Goal: Information Seeking & Learning: Learn about a topic

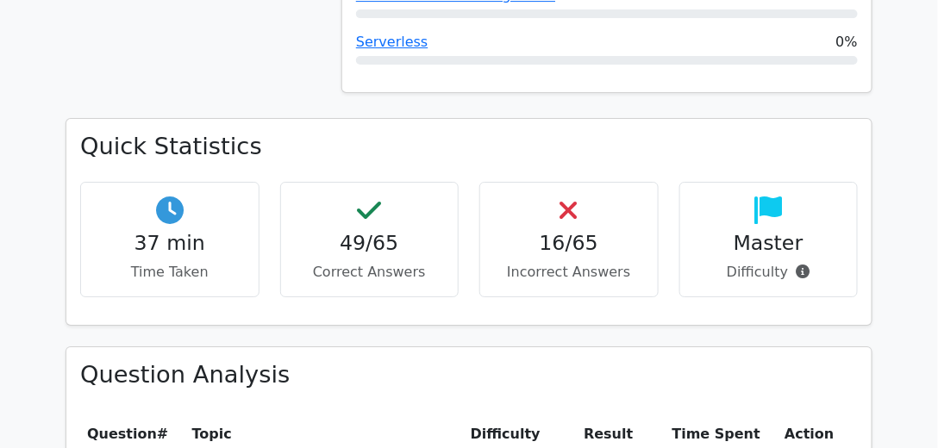
scroll to position [1231, 0]
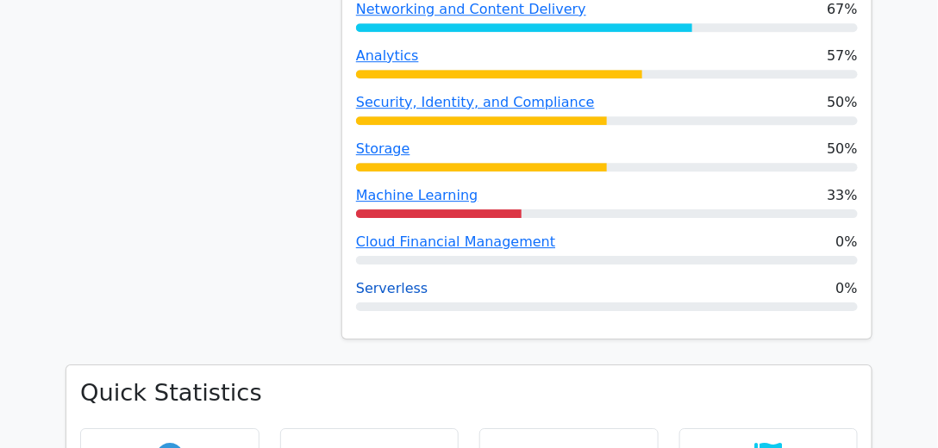
click at [398, 280] on link "Serverless" at bounding box center [392, 288] width 72 height 16
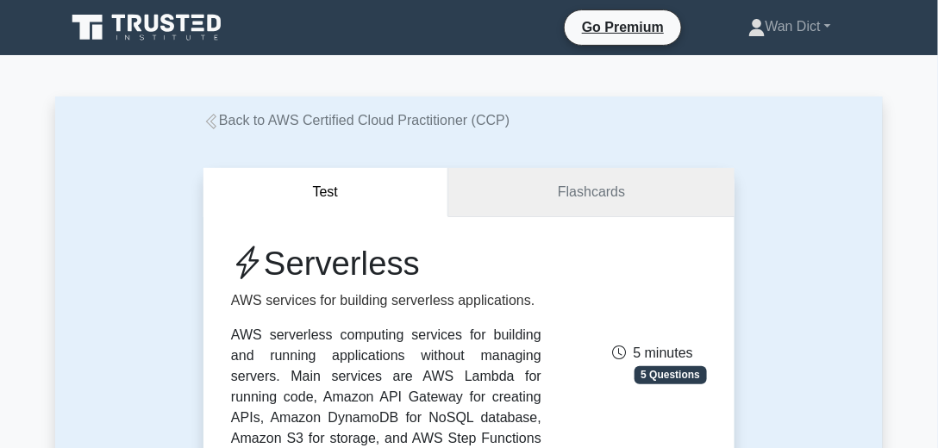
click at [580, 192] on link "Flashcards" at bounding box center [591, 192] width 286 height 49
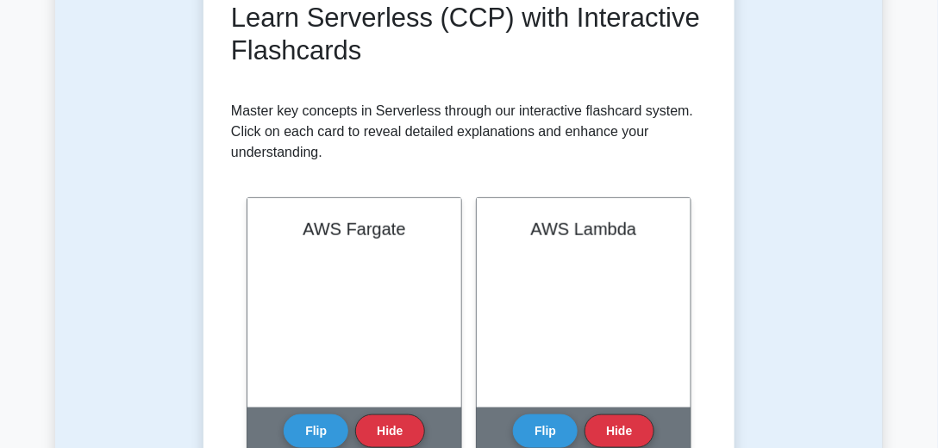
scroll to position [345, 0]
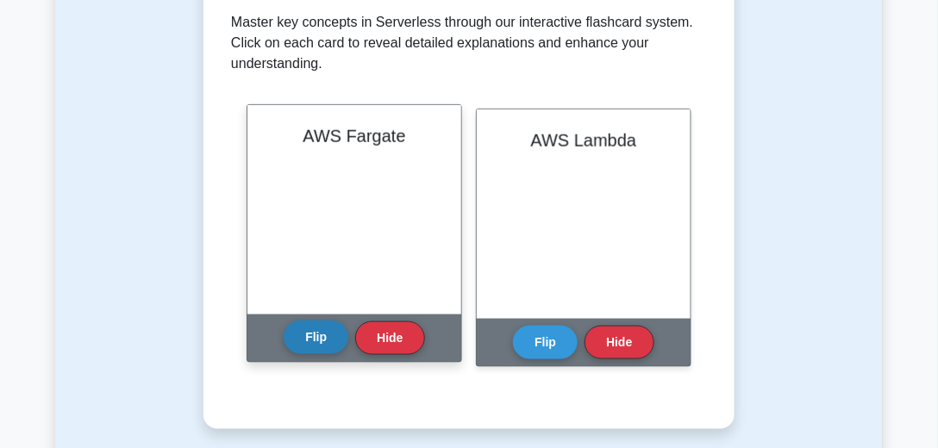
click at [316, 339] on button "Flip" at bounding box center [316, 338] width 65 height 34
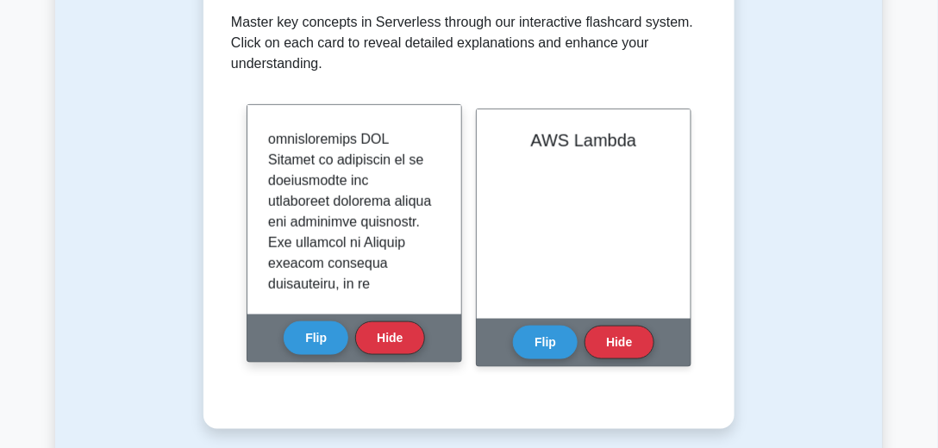
scroll to position [985, 0]
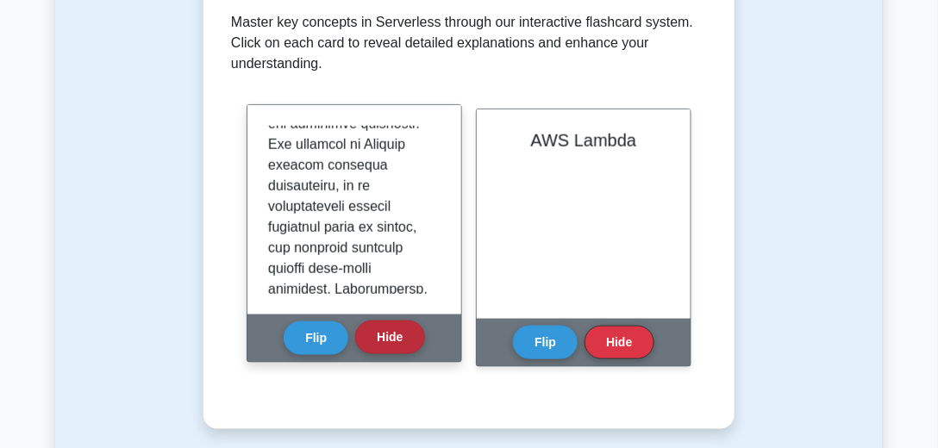
click at [379, 331] on button "Hide" at bounding box center [389, 338] width 69 height 34
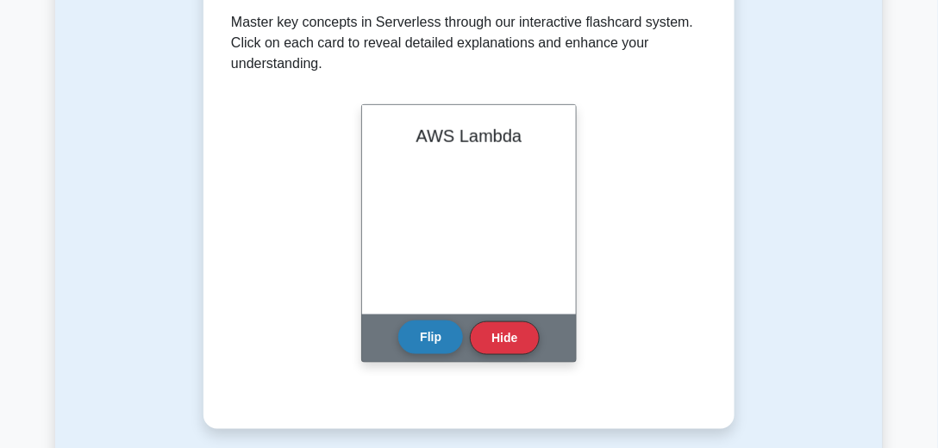
click at [422, 348] on button "Flip" at bounding box center [430, 338] width 65 height 34
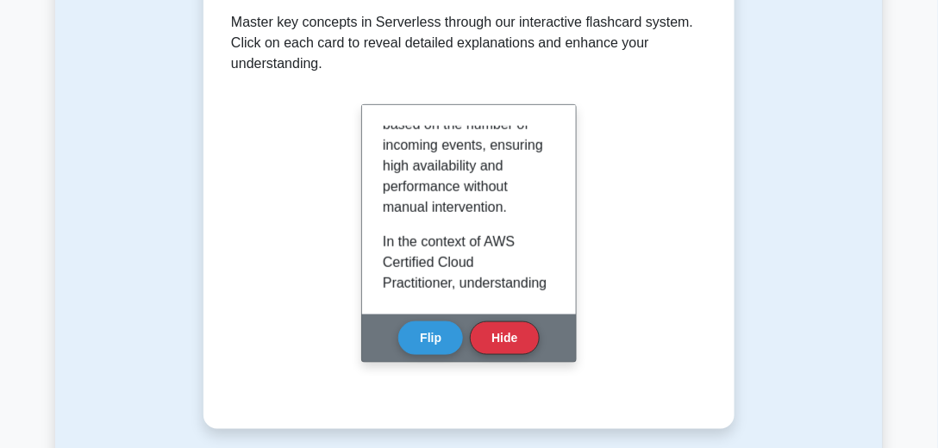
scroll to position [1035, 0]
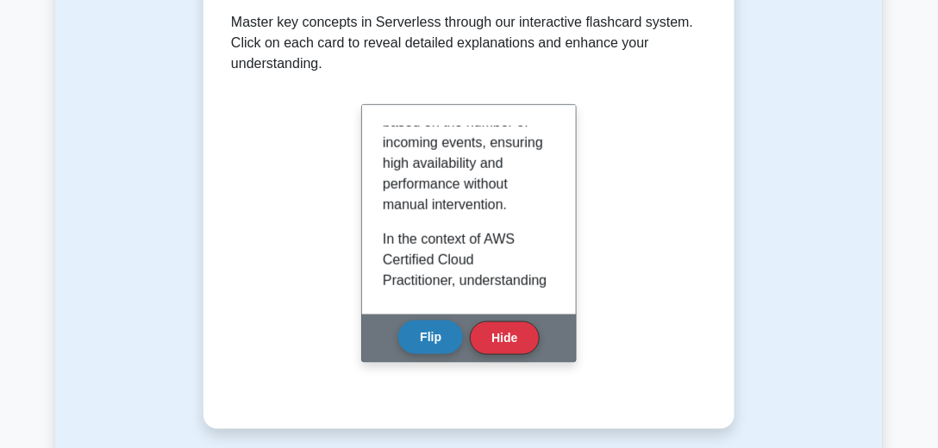
click at [440, 335] on button "Flip" at bounding box center [430, 338] width 65 height 34
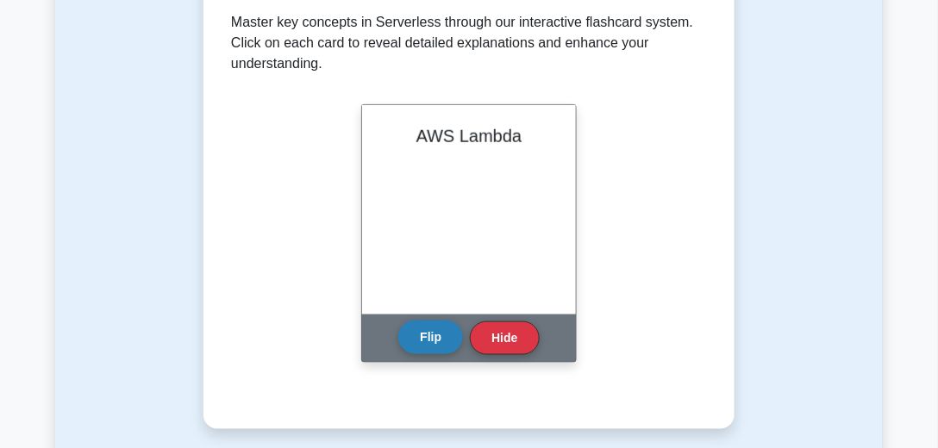
click at [440, 335] on button "Flip" at bounding box center [430, 338] width 65 height 34
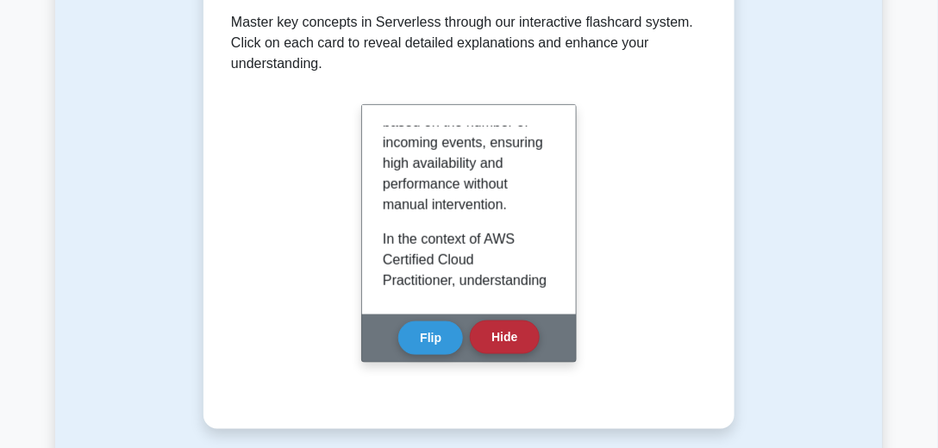
click at [490, 338] on button "Hide" at bounding box center [504, 338] width 69 height 34
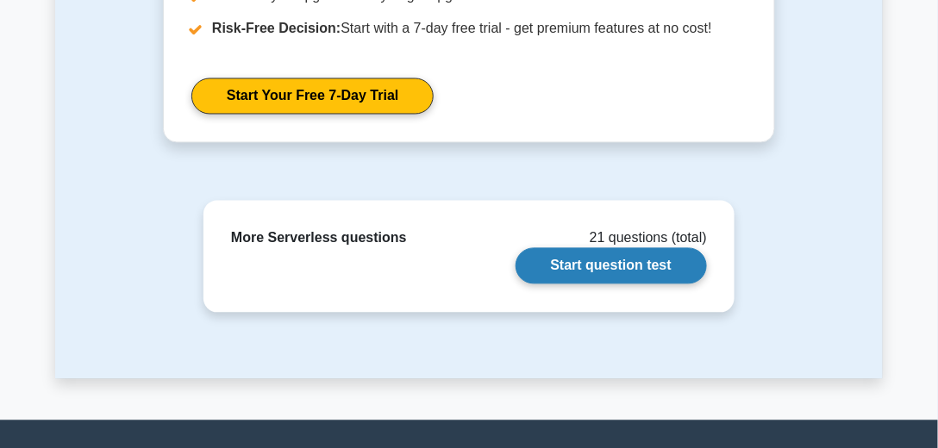
scroll to position [739, 0]
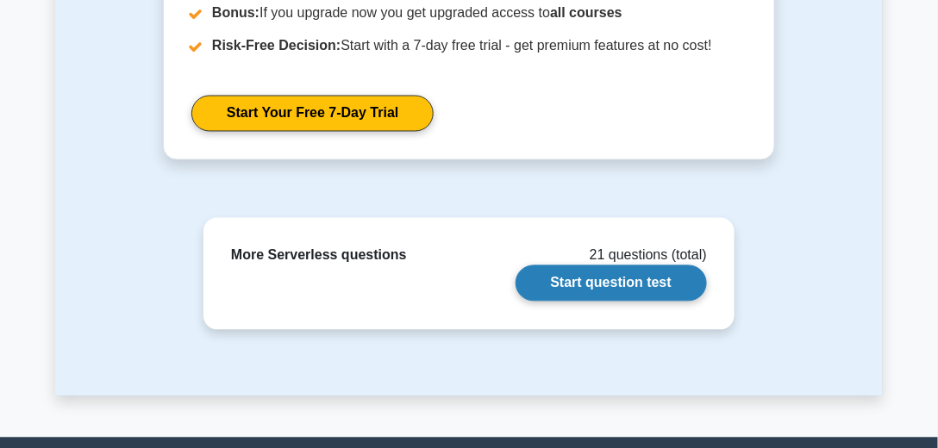
click at [654, 281] on link "Start question test" at bounding box center [611, 284] width 191 height 36
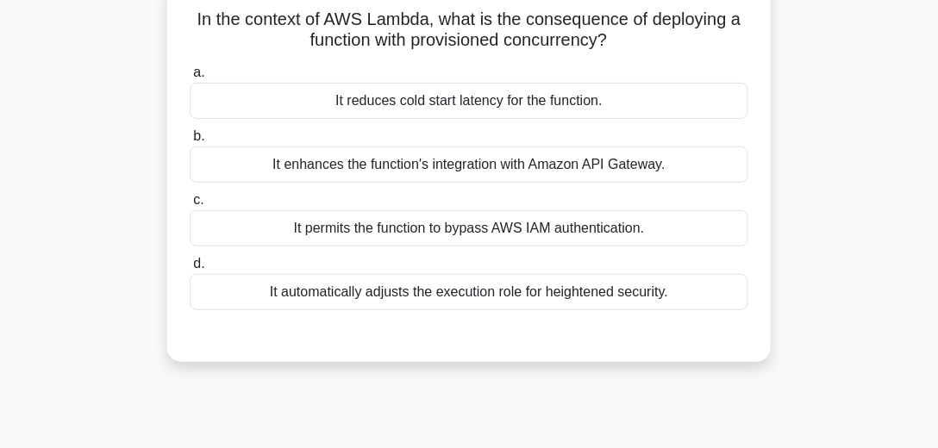
scroll to position [98, 0]
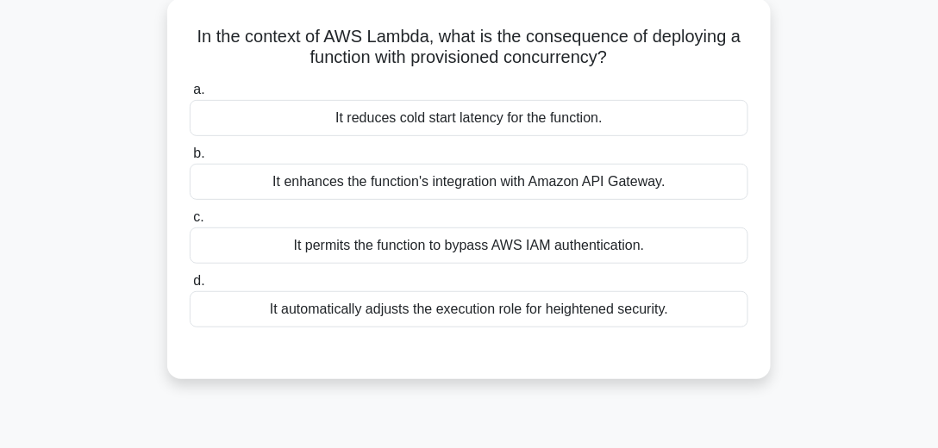
click at [557, 58] on h5 "In the context of AWS Lambda, what is the consequence of deploying a function w…" at bounding box center [469, 47] width 562 height 43
copy h5 "concurrency"
click at [497, 115] on div "It reduces cold start latency for the function." at bounding box center [469, 118] width 559 height 36
click at [190, 96] on input "a. It reduces cold start latency for the function." at bounding box center [190, 89] width 0 height 11
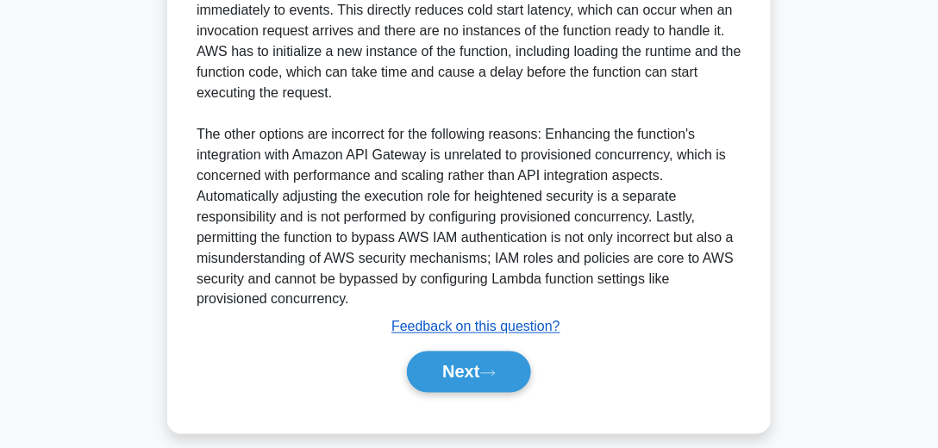
scroll to position [541, 0]
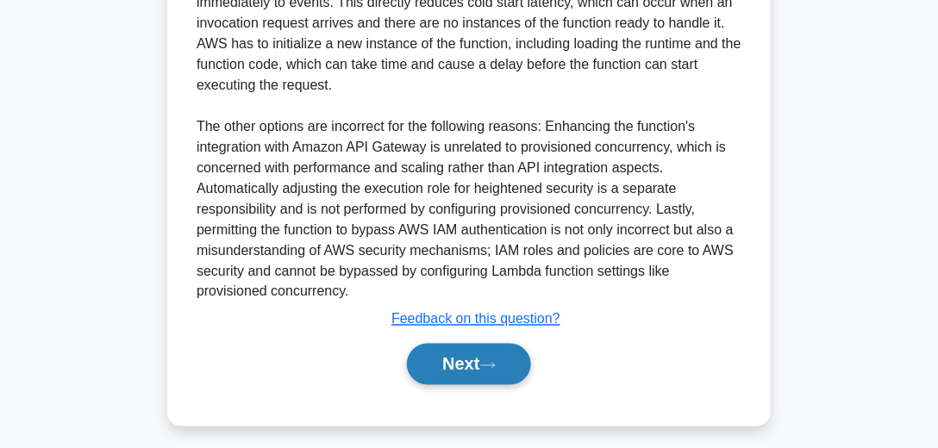
click at [509, 354] on button "Next" at bounding box center [468, 364] width 123 height 41
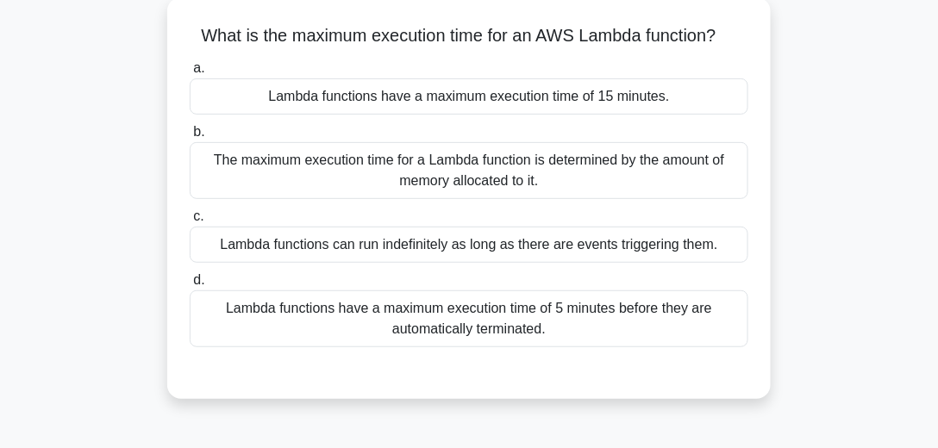
scroll to position [88, 0]
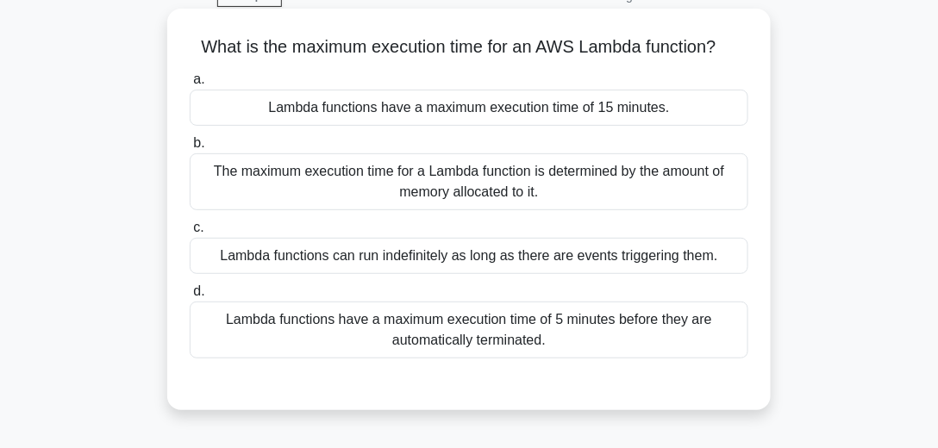
click at [573, 189] on div "The maximum execution time for a Lambda function is determined by the amount of…" at bounding box center [469, 181] width 559 height 57
click at [190, 149] on input "b. The maximum execution time for a Lambda function is determined by the amount…" at bounding box center [190, 143] width 0 height 11
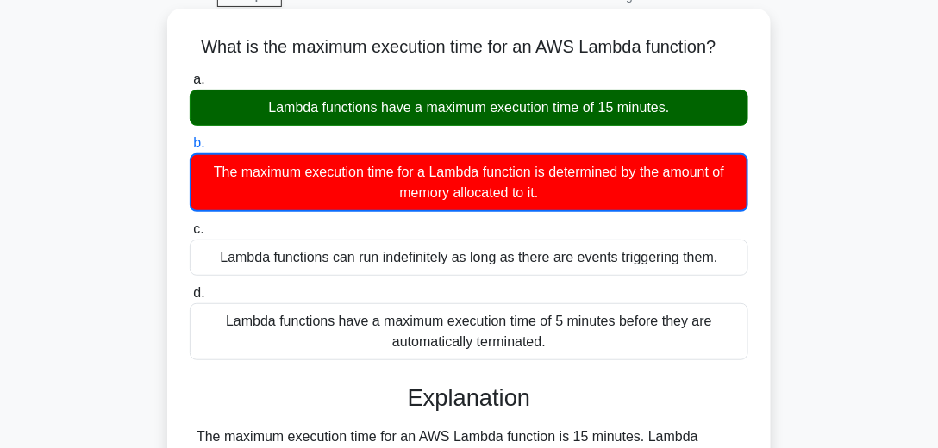
click at [529, 107] on div "Lambda functions have a maximum execution time of 15 minutes." at bounding box center [469, 108] width 559 height 36
click at [190, 85] on input "a. Lambda functions have a maximum execution time of 15 minutes." at bounding box center [190, 79] width 0 height 11
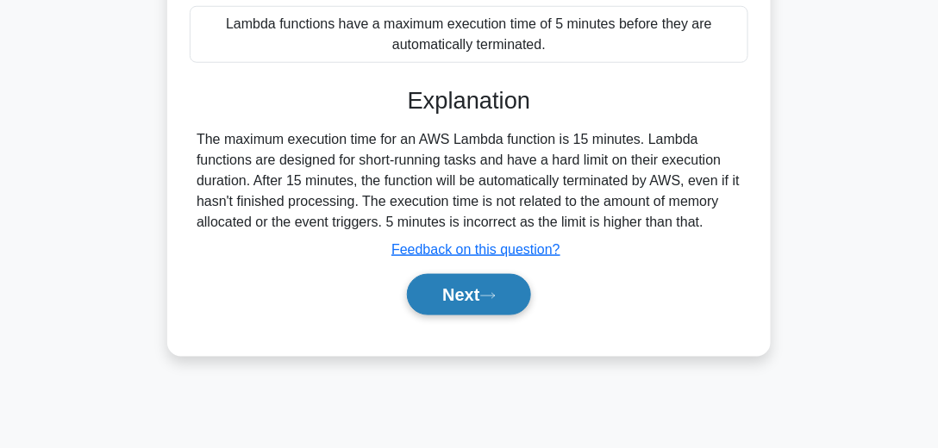
click at [496, 291] on icon at bounding box center [488, 295] width 16 height 9
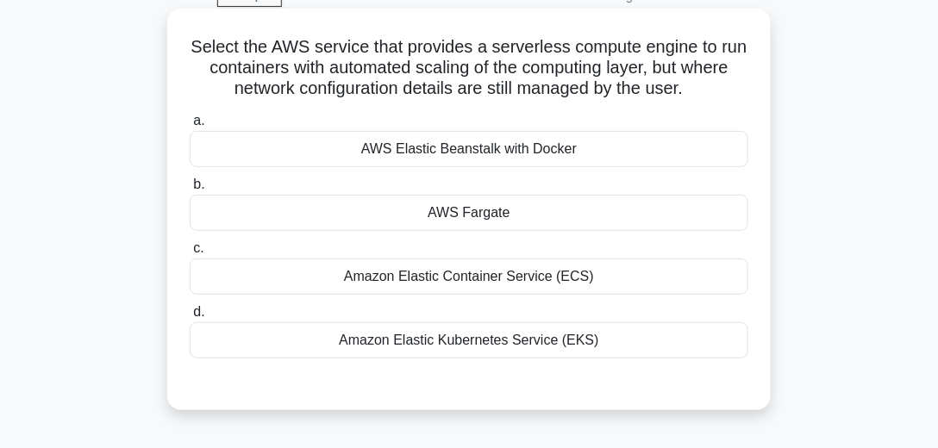
click at [538, 217] on div "AWS Fargate" at bounding box center [469, 213] width 559 height 36
click at [190, 191] on input "b. AWS Fargate" at bounding box center [190, 184] width 0 height 11
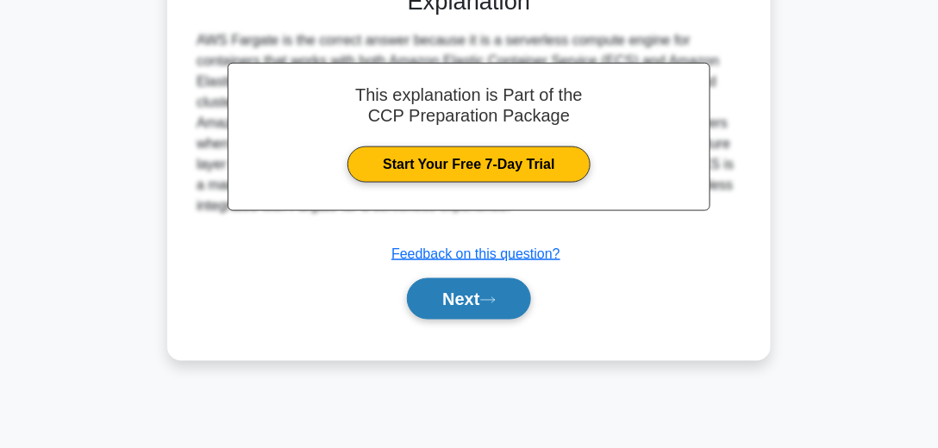
click at [530, 295] on button "Next" at bounding box center [468, 299] width 123 height 41
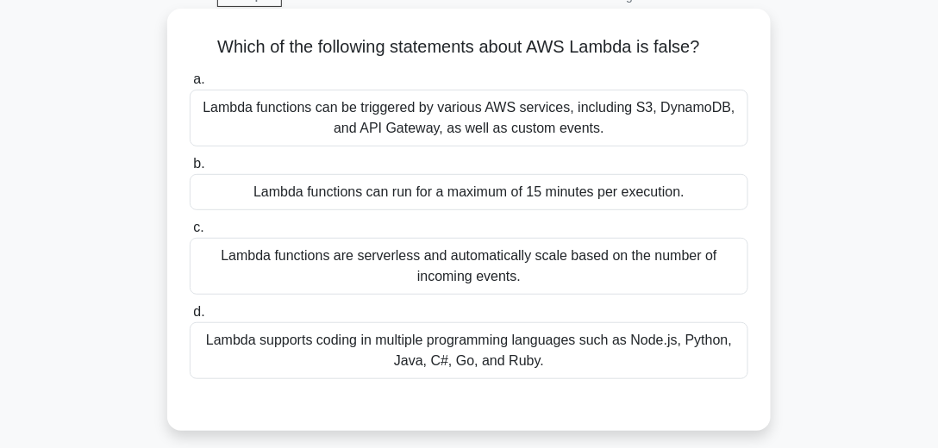
click at [447, 267] on div "Lambda functions are serverless and automatically scale based on the number of …" at bounding box center [469, 266] width 559 height 57
click at [190, 234] on input "c. Lambda functions are serverless and automatically scale based on the number …" at bounding box center [190, 227] width 0 height 11
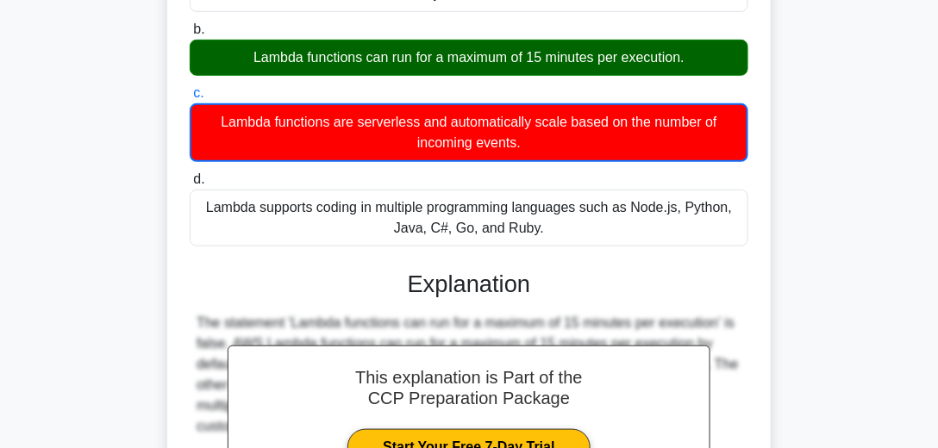
scroll to position [236, 0]
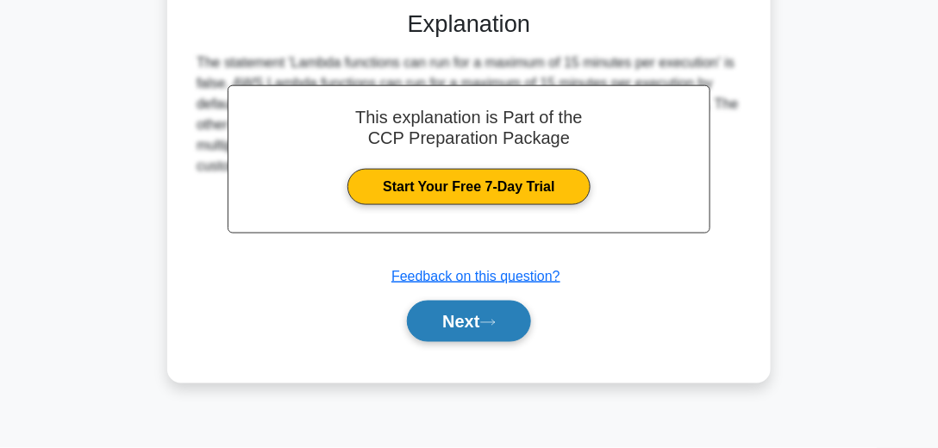
click at [490, 324] on icon at bounding box center [488, 322] width 16 height 9
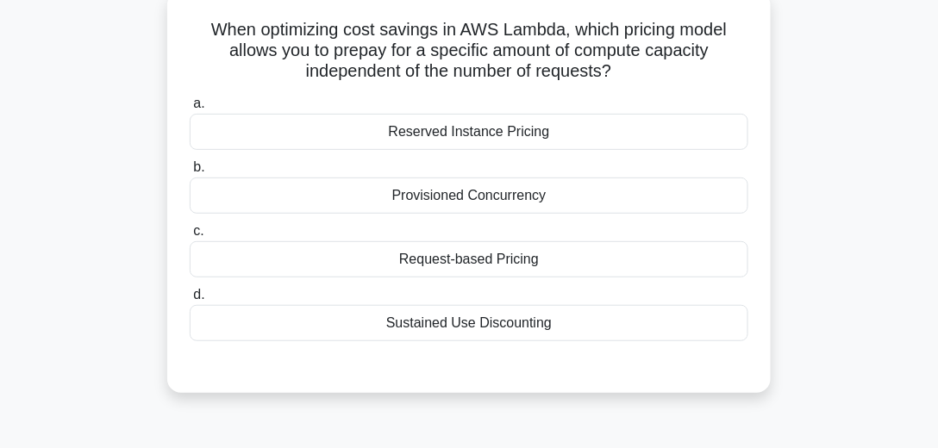
scroll to position [88, 0]
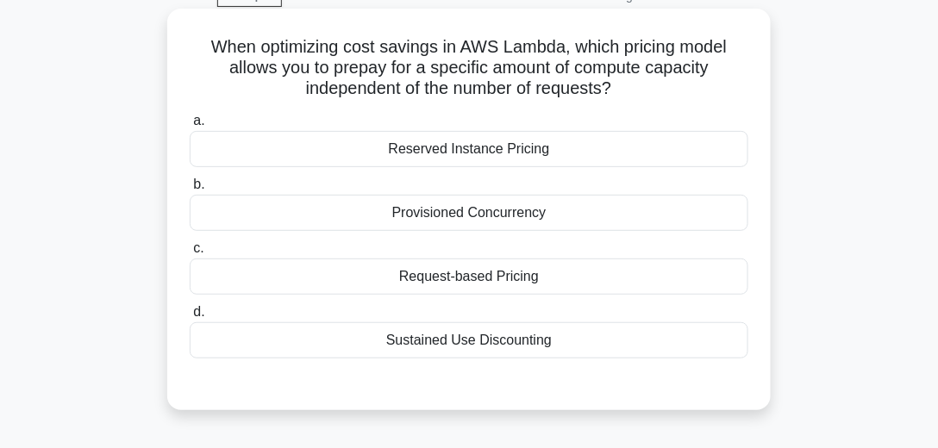
drag, startPoint x: 641, startPoint y: 98, endPoint x: 215, endPoint y: 69, distance: 427.8
click at [215, 69] on h5 "When optimizing cost savings in AWS Lambda, which pricing model allows you to p…" at bounding box center [469, 68] width 562 height 64
copy h5 "allows you to prepay for a specific amount of compute capacity independent of t…"
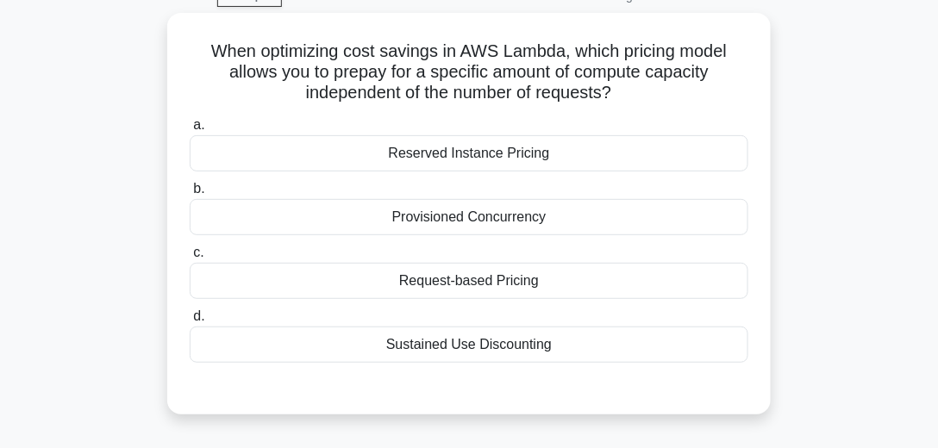
click at [848, 211] on div "When optimizing cost savings in AWS Lambda, which pricing model allows you to p…" at bounding box center [469, 224] width 828 height 422
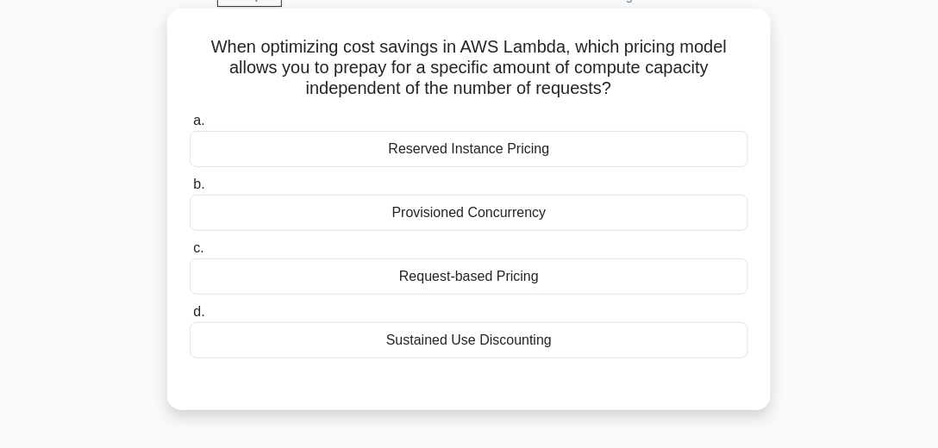
click at [498, 273] on div "Request-based Pricing" at bounding box center [469, 277] width 559 height 36
click at [190, 254] on input "c. Request-based Pricing" at bounding box center [190, 248] width 0 height 11
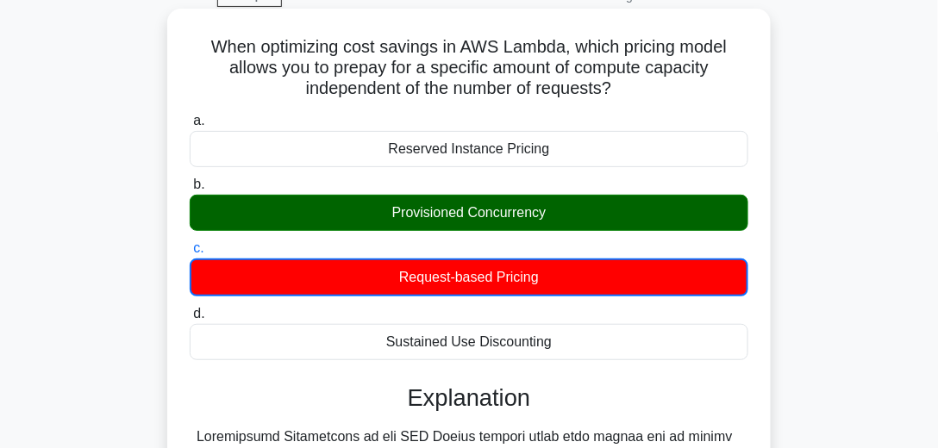
click at [513, 204] on div "Provisioned Concurrency" at bounding box center [469, 213] width 559 height 36
click at [190, 191] on input "b. Provisioned Concurrency" at bounding box center [190, 184] width 0 height 11
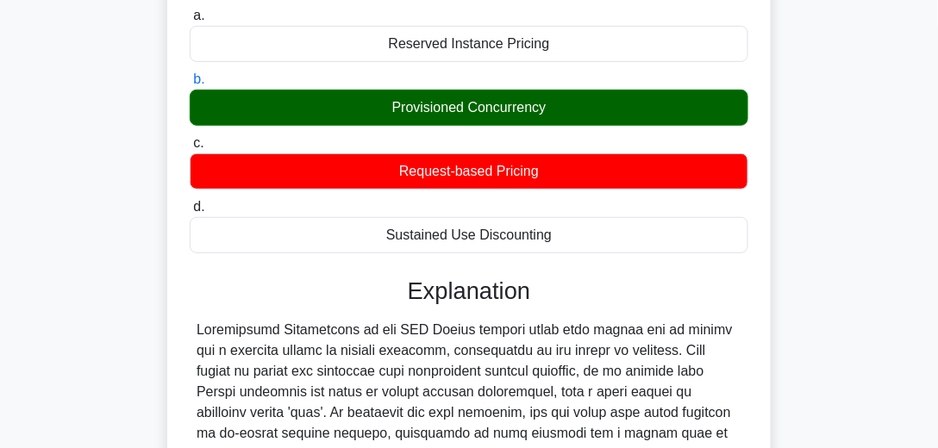
scroll to position [187, 0]
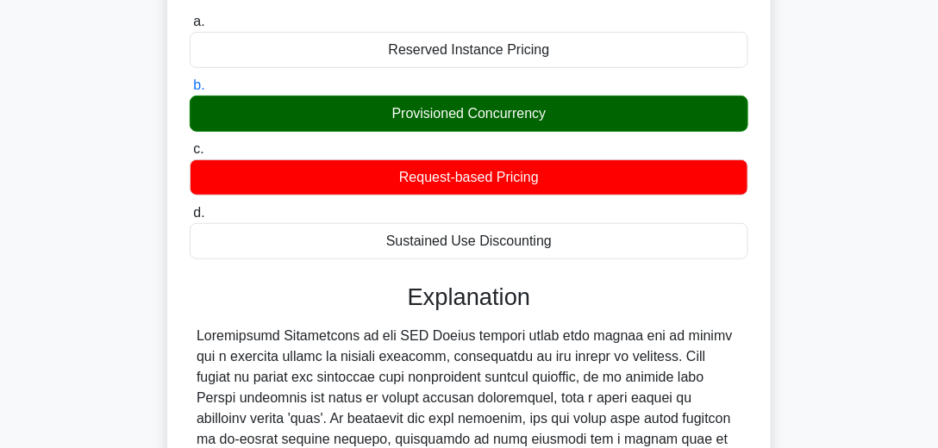
drag, startPoint x: 596, startPoint y: 108, endPoint x: 345, endPoint y: 109, distance: 250.9
click at [366, 114] on div "Provisioned Concurrency" at bounding box center [469, 114] width 559 height 36
copy div "Provisioned Concurrency"
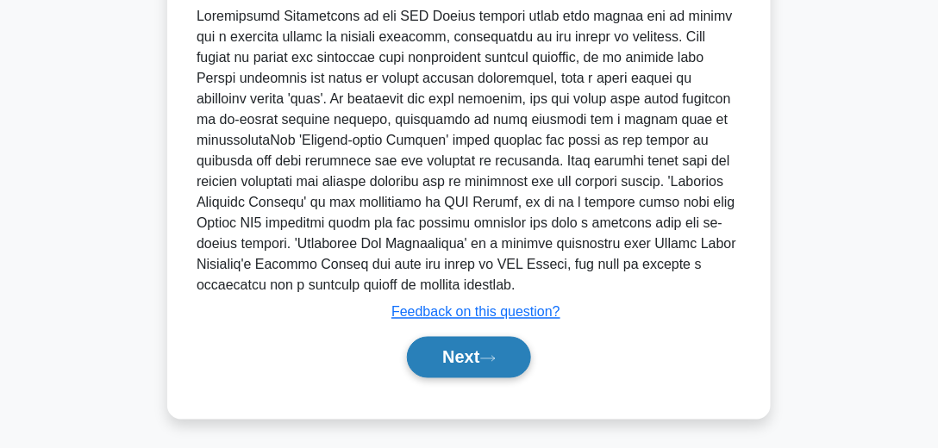
click at [464, 354] on button "Next" at bounding box center [468, 357] width 123 height 41
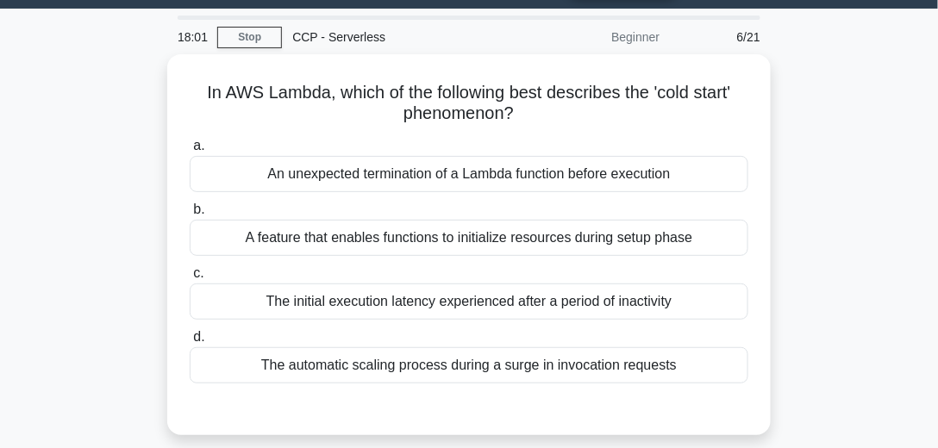
scroll to position [64, 0]
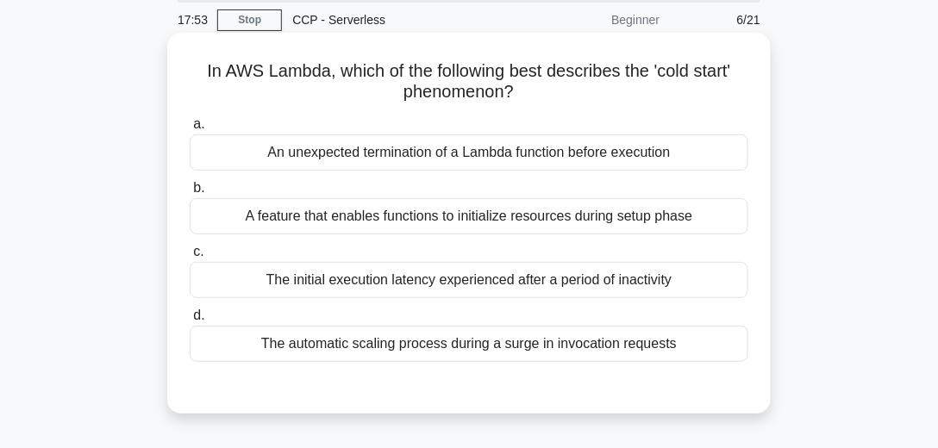
click at [471, 274] on div "The initial execution latency experienced after a period of inactivity" at bounding box center [469, 280] width 559 height 36
click at [190, 258] on input "c. The initial execution latency experienced after a period of inactivity" at bounding box center [190, 252] width 0 height 11
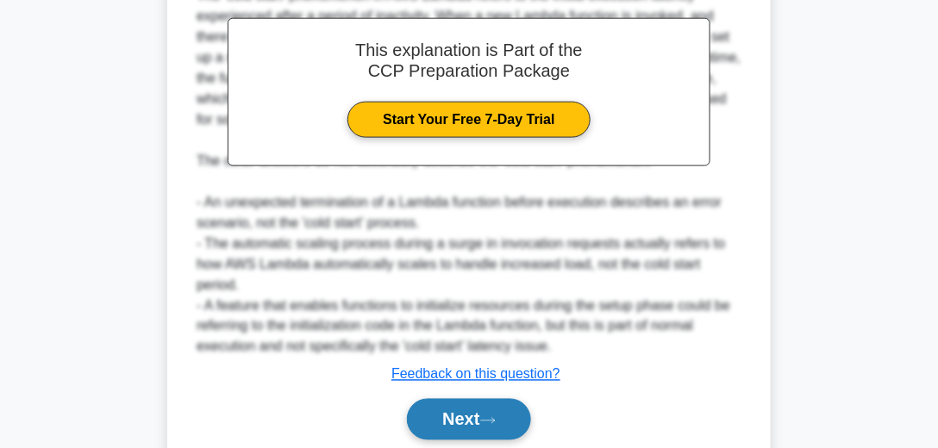
click at [465, 413] on button "Next" at bounding box center [468, 419] width 123 height 41
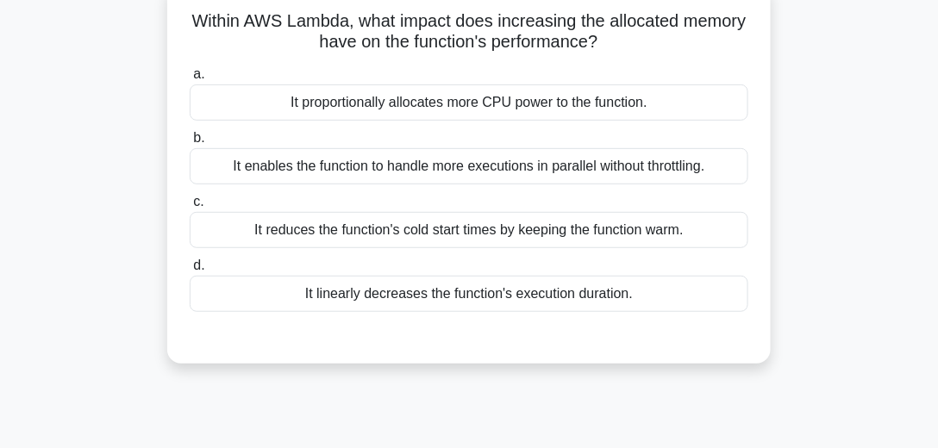
scroll to position [113, 0]
drag, startPoint x: 622, startPoint y: 43, endPoint x: 387, endPoint y: 16, distance: 236.1
click at [387, 16] on h5 "Within AWS Lambda, what impact does increasing the allocated memory have on the…" at bounding box center [469, 32] width 562 height 43
copy h5 "what impact does increasing the allocated memory have on the function's perform…"
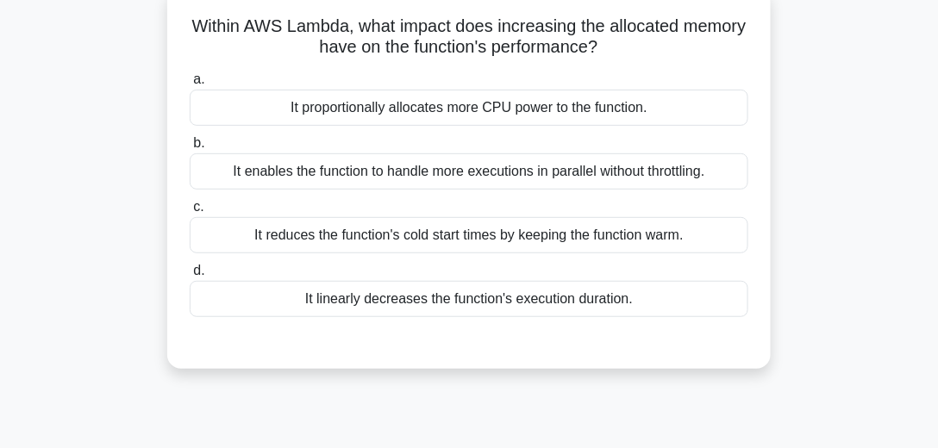
click at [828, 94] on div "Within AWS Lambda, what impact does increasing the allocated memory have on the…" at bounding box center [469, 189] width 828 height 402
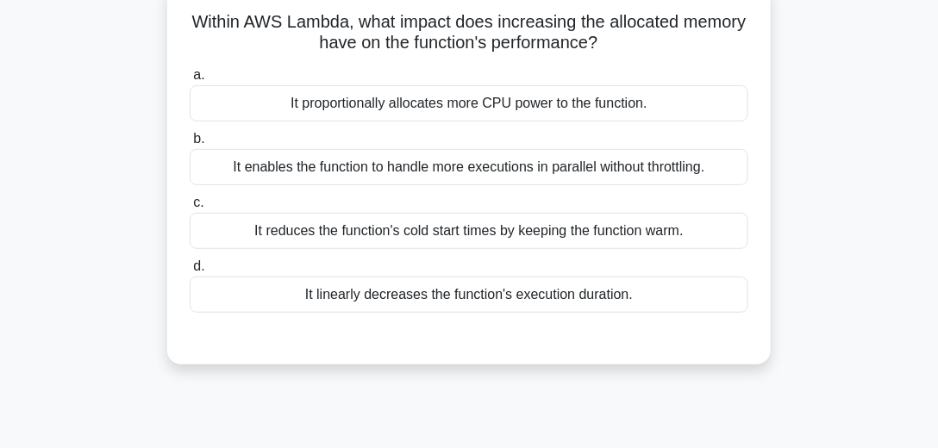
click at [514, 166] on div "It enables the function to handle more executions in parallel without throttlin…" at bounding box center [469, 167] width 559 height 36
click at [190, 145] on input "b. It enables the function to handle more executions in parallel without thrott…" at bounding box center [190, 139] width 0 height 11
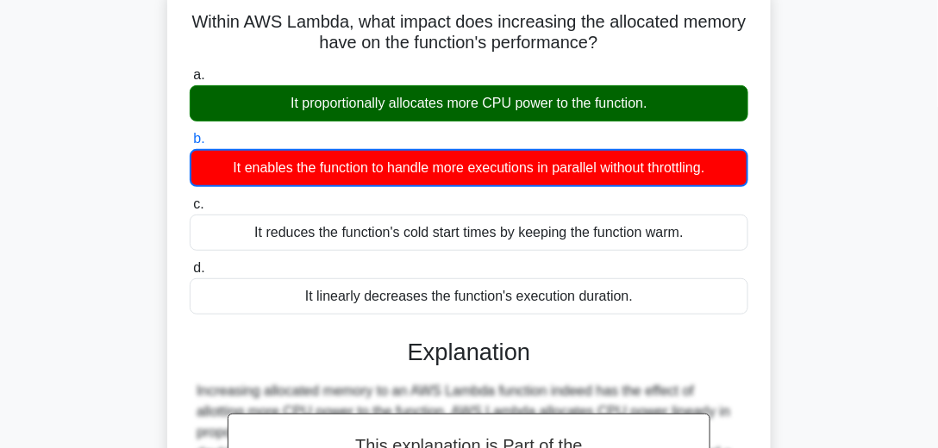
click at [500, 107] on div "It proportionally allocates more CPU power to the function." at bounding box center [469, 103] width 559 height 36
click at [190, 81] on input "a. It proportionally allocates more CPU power to the function." at bounding box center [190, 75] width 0 height 11
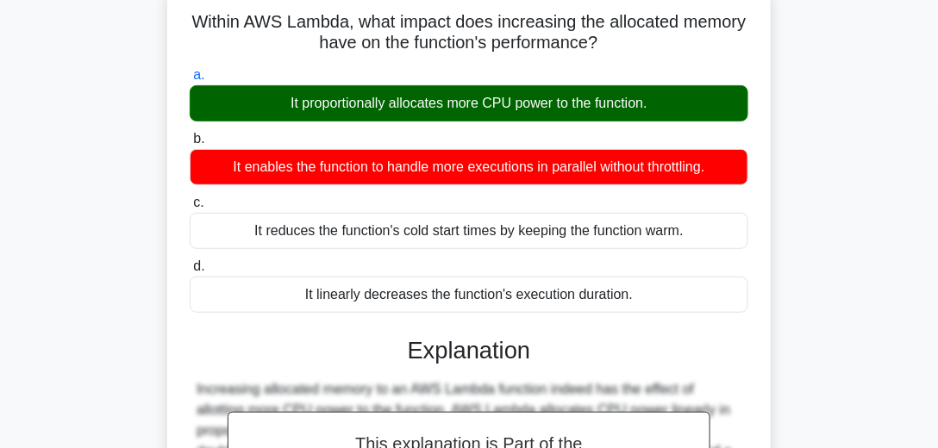
drag, startPoint x: 700, startPoint y: 110, endPoint x: 263, endPoint y: 91, distance: 437.6
click at [263, 91] on div "It proportionally allocates more CPU power to the function." at bounding box center [469, 103] width 559 height 36
copy div "It proportionally allocates more CPU power to the function."
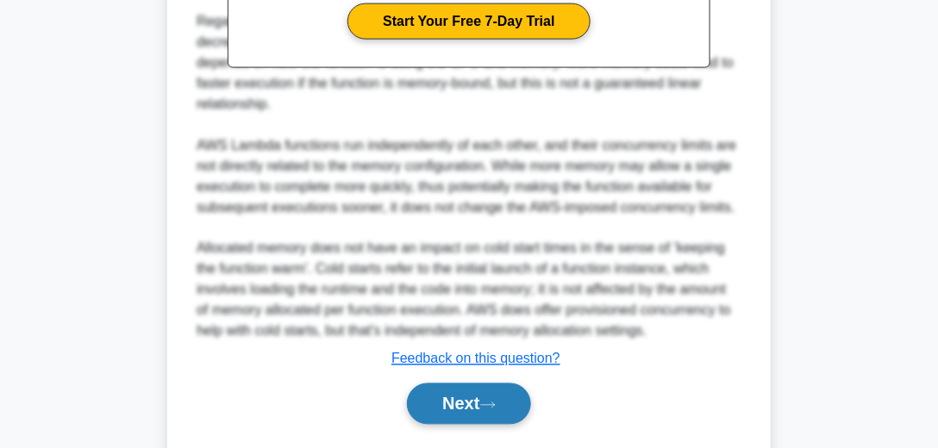
click at [470, 412] on button "Next" at bounding box center [468, 404] width 123 height 41
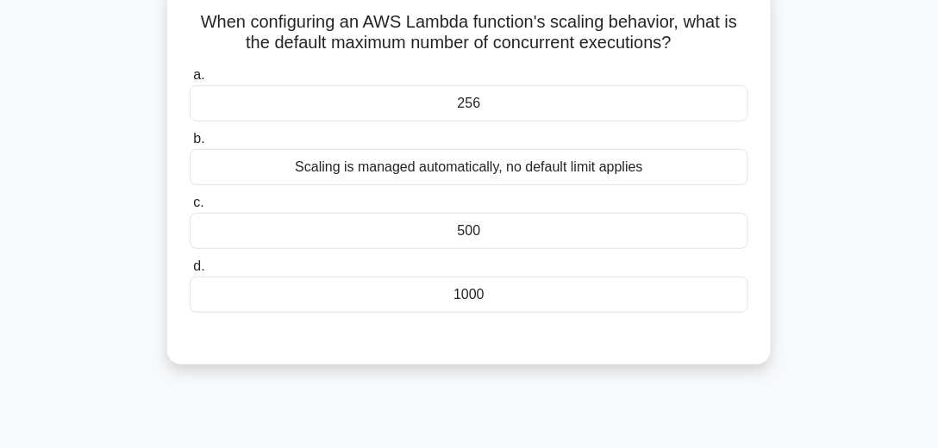
click at [456, 295] on div "1000" at bounding box center [469, 295] width 559 height 36
click at [190, 272] on input "d. 1000" at bounding box center [190, 266] width 0 height 11
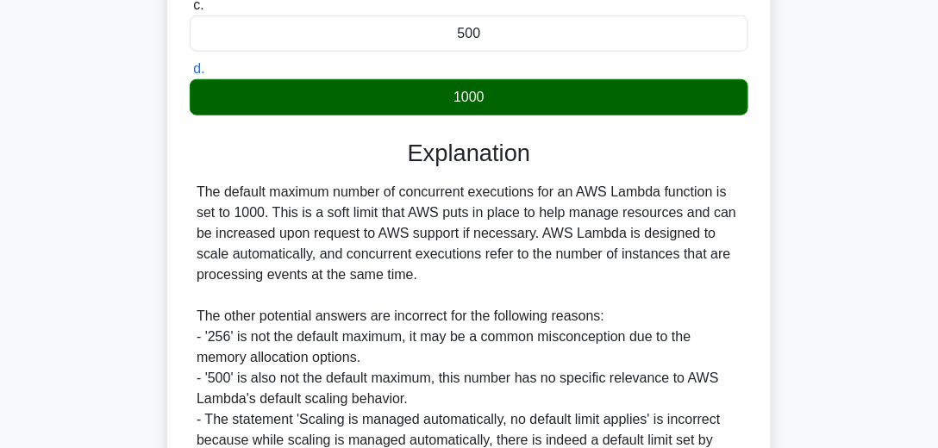
scroll to position [486, 0]
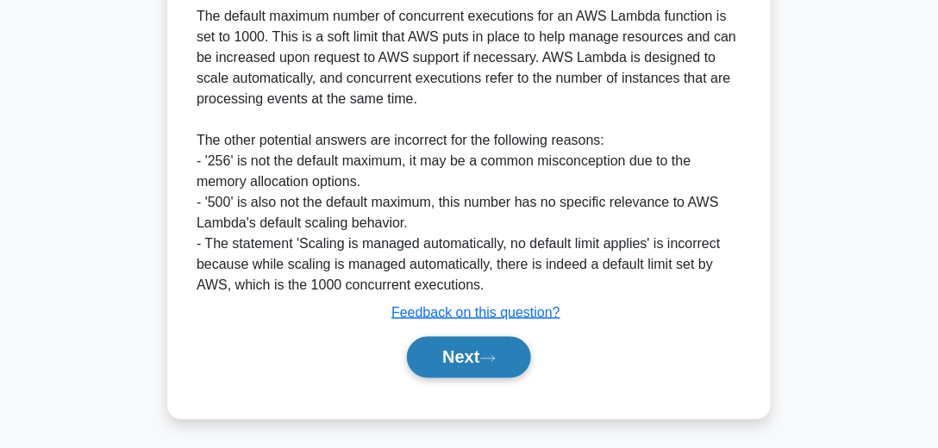
click at [480, 364] on button "Next" at bounding box center [468, 357] width 123 height 41
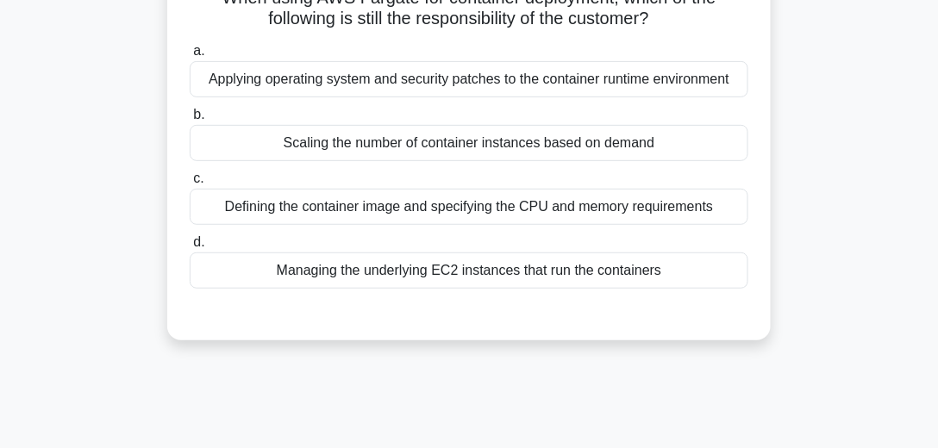
scroll to position [92, 0]
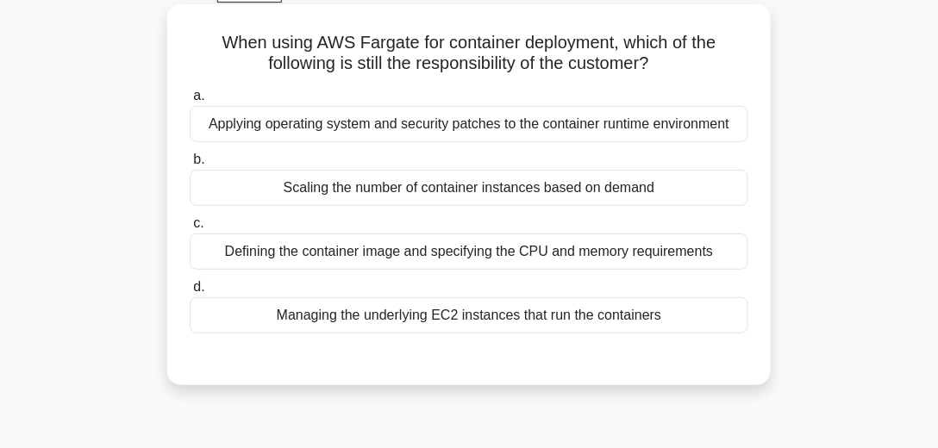
click at [419, 253] on div "Defining the container image and specifying the CPU and memory requirements" at bounding box center [469, 252] width 559 height 36
click at [190, 229] on input "c. Defining the container image and specifying the CPU and memory requirements" at bounding box center [190, 223] width 0 height 11
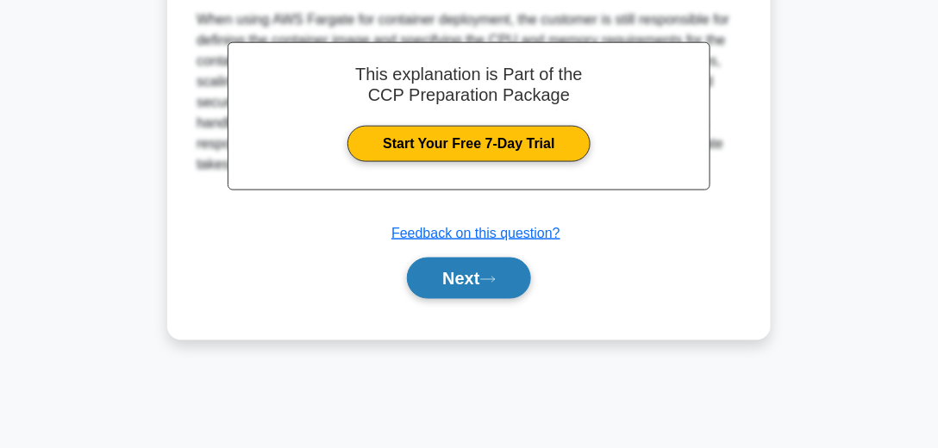
click at [469, 281] on button "Next" at bounding box center [468, 278] width 123 height 41
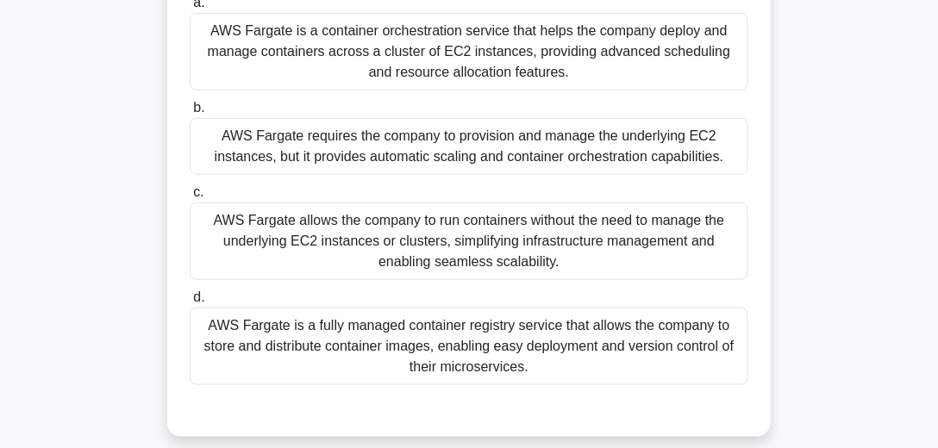
scroll to position [285, 0]
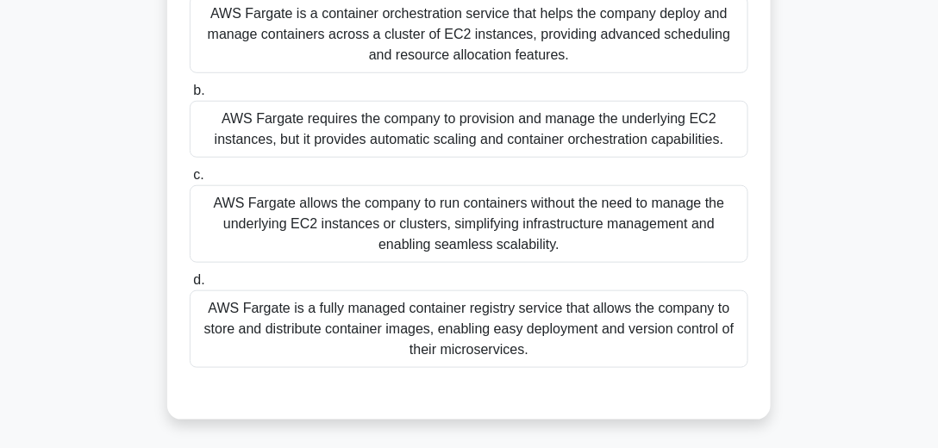
click at [595, 227] on div "AWS Fargate allows the company to run containers without the need to manage the…" at bounding box center [469, 224] width 559 height 78
click at [190, 181] on input "c. AWS Fargate allows the company to run containers without the need to manage …" at bounding box center [190, 175] width 0 height 11
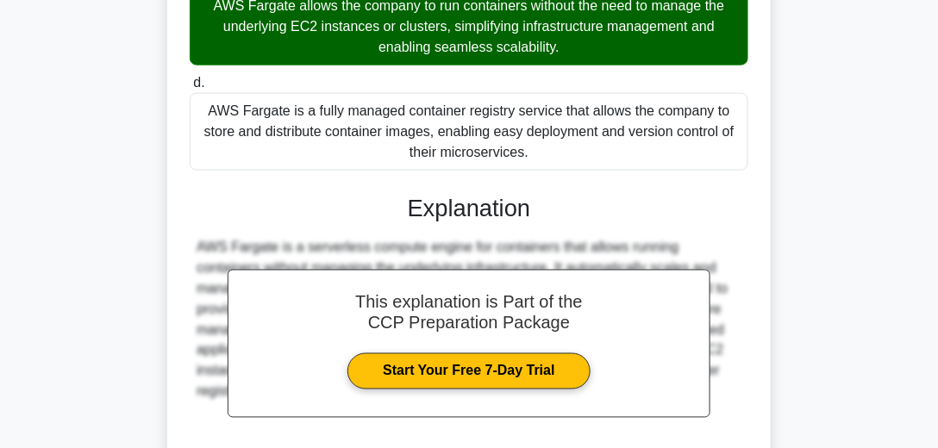
scroll to position [631, 0]
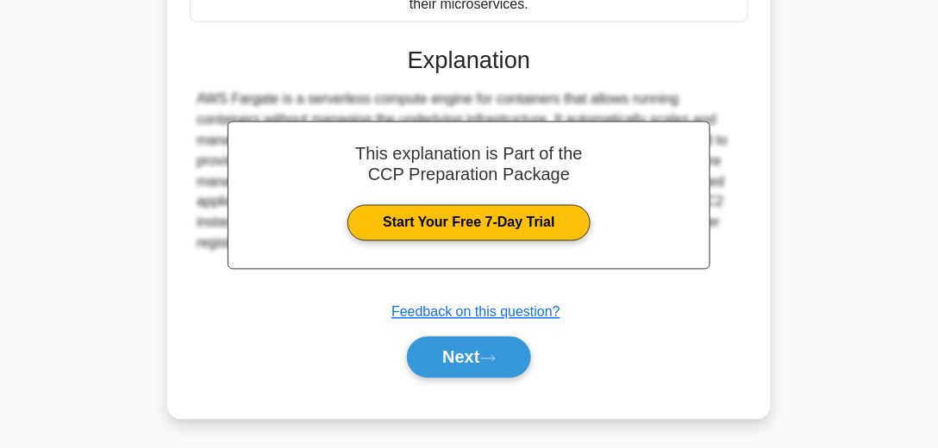
click at [494, 375] on div "Next" at bounding box center [469, 357] width 566 height 41
click at [492, 354] on icon at bounding box center [488, 358] width 16 height 9
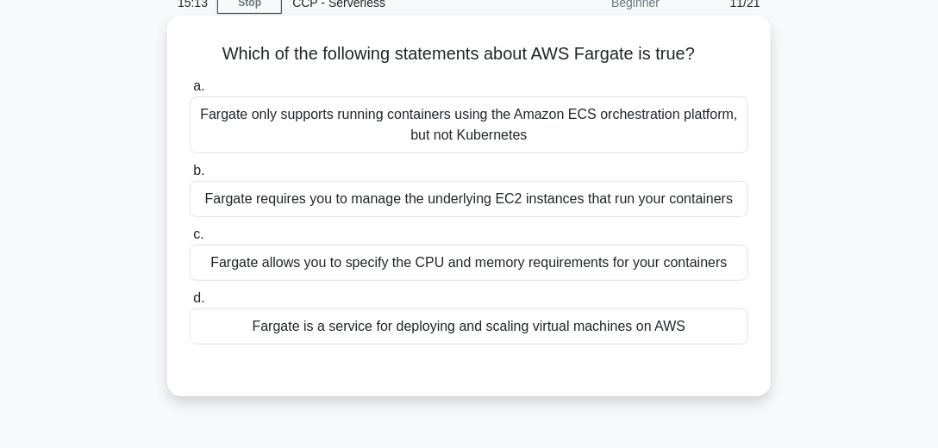
scroll to position [98, 0]
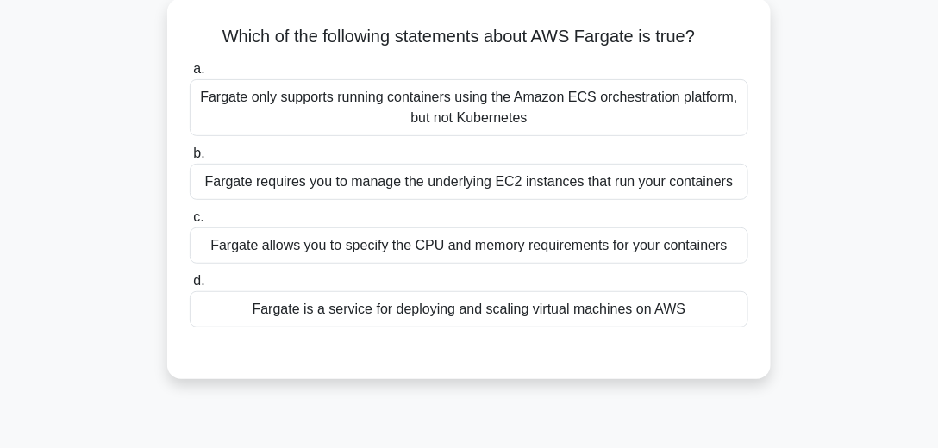
click at [536, 243] on div "Fargate allows you to specify the CPU and memory requirements for your containe…" at bounding box center [469, 246] width 559 height 36
click at [190, 223] on input "c. Fargate allows you to specify the CPU and memory requirements for your conta…" at bounding box center [190, 217] width 0 height 11
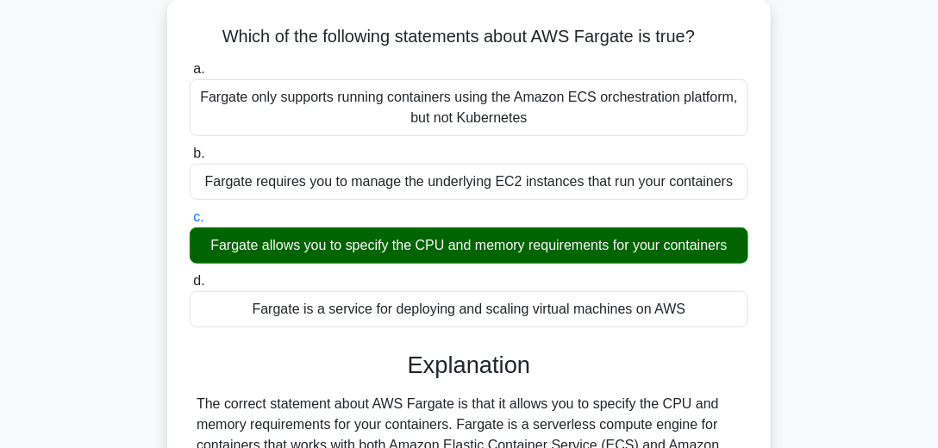
scroll to position [345, 0]
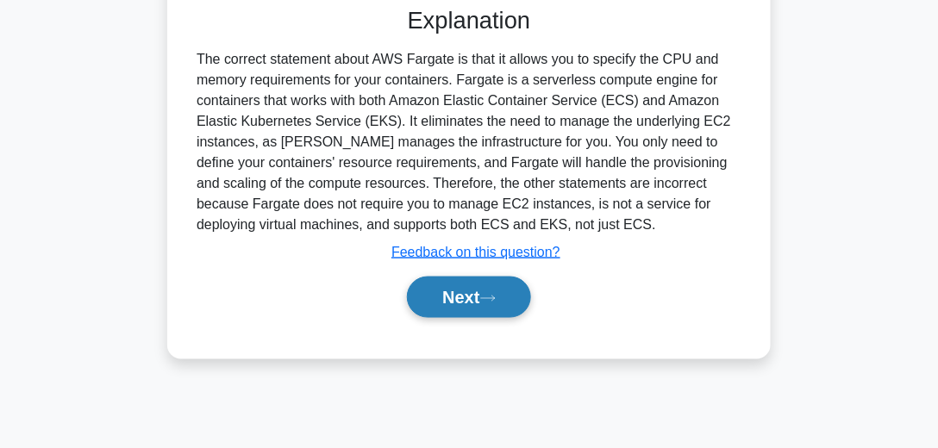
click at [494, 307] on button "Next" at bounding box center [468, 297] width 123 height 41
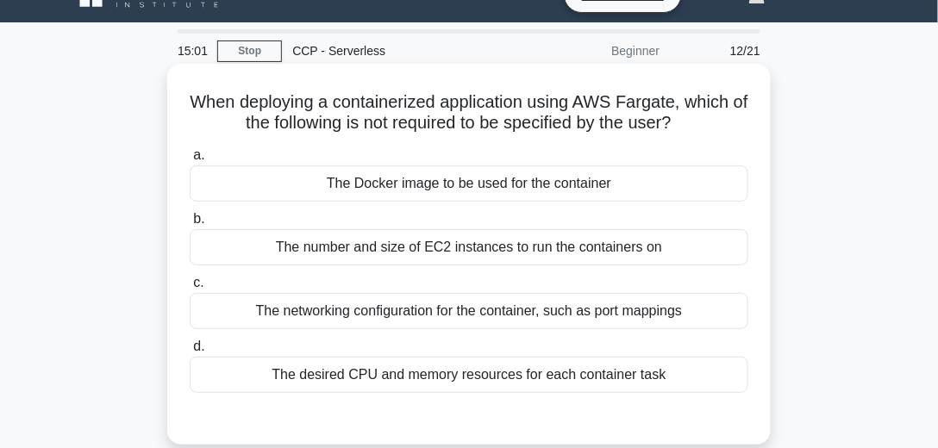
scroll to position [49, 0]
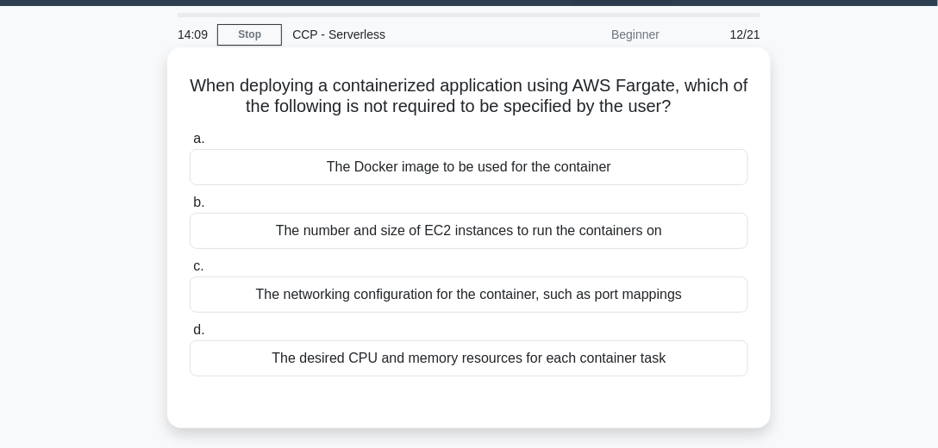
click at [458, 233] on div "The number and size of EC2 instances to run the containers on" at bounding box center [469, 231] width 559 height 36
click at [190, 209] on input "b. The number and size of EC2 instances to run the containers on" at bounding box center [190, 202] width 0 height 11
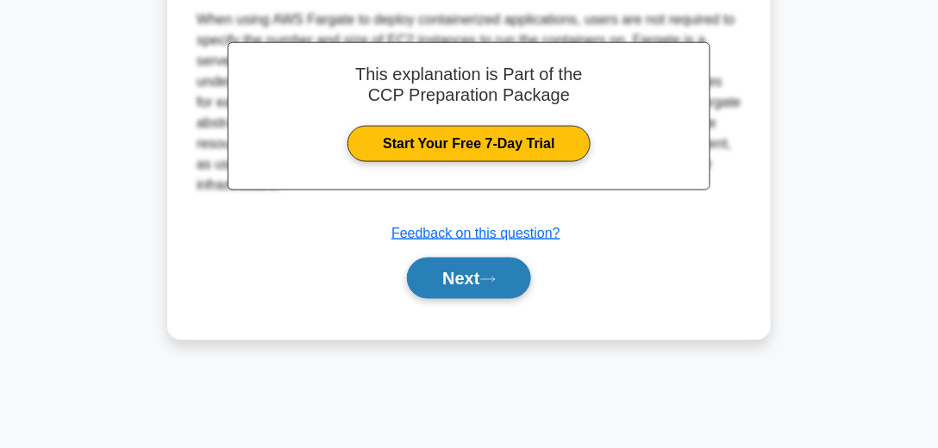
click at [504, 278] on button "Next" at bounding box center [468, 278] width 123 height 41
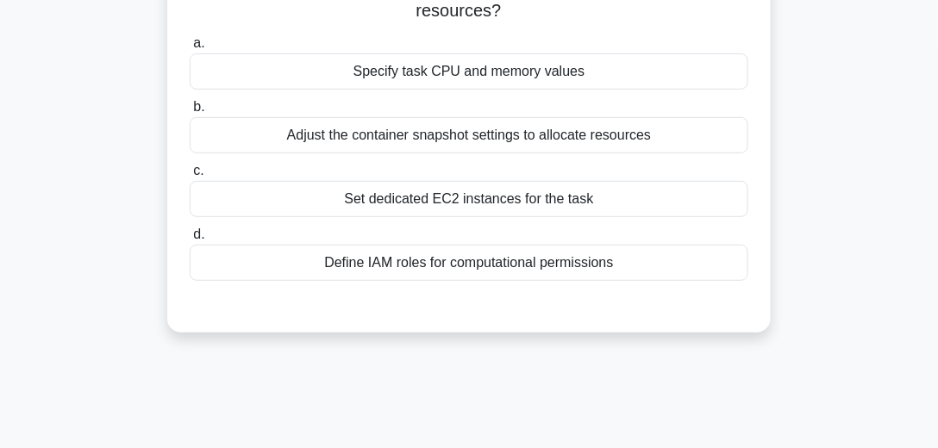
scroll to position [88, 0]
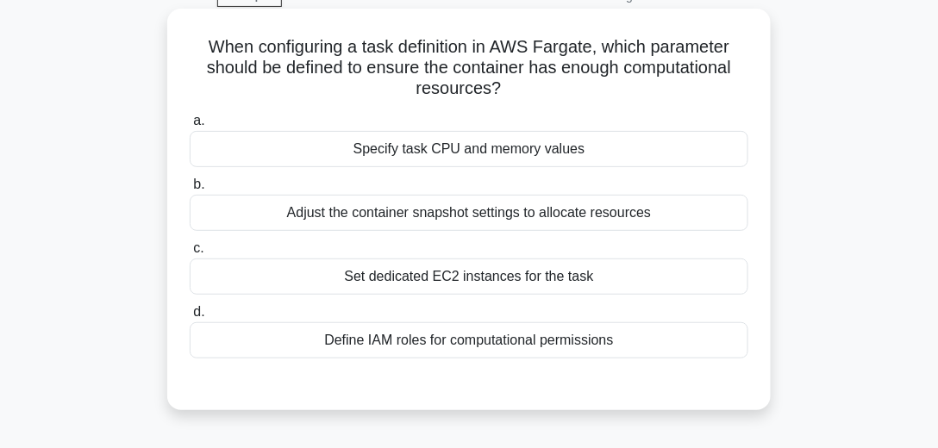
click at [505, 154] on div "Specify task CPU and memory values" at bounding box center [469, 149] width 559 height 36
click at [190, 127] on input "a. Specify task CPU and memory values" at bounding box center [190, 121] width 0 height 11
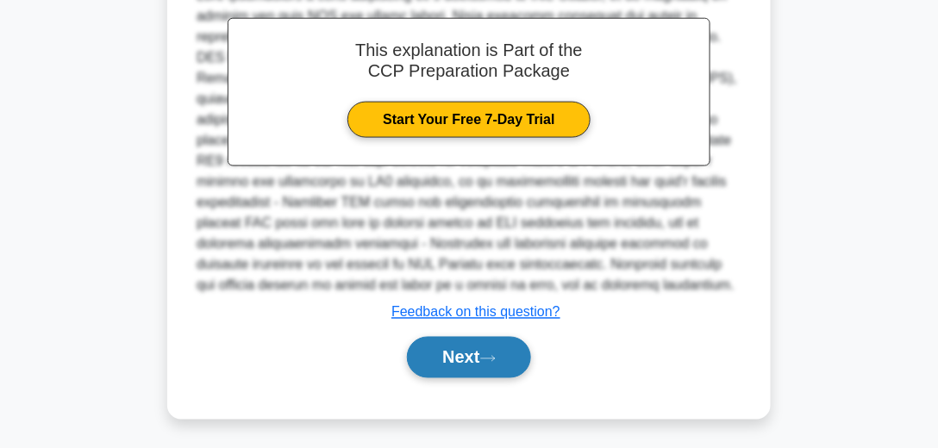
click at [491, 370] on button "Next" at bounding box center [468, 357] width 123 height 41
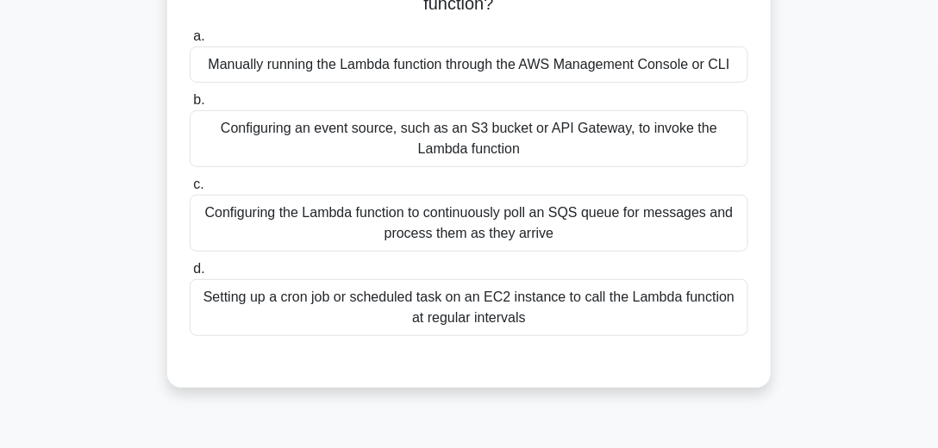
scroll to position [84, 0]
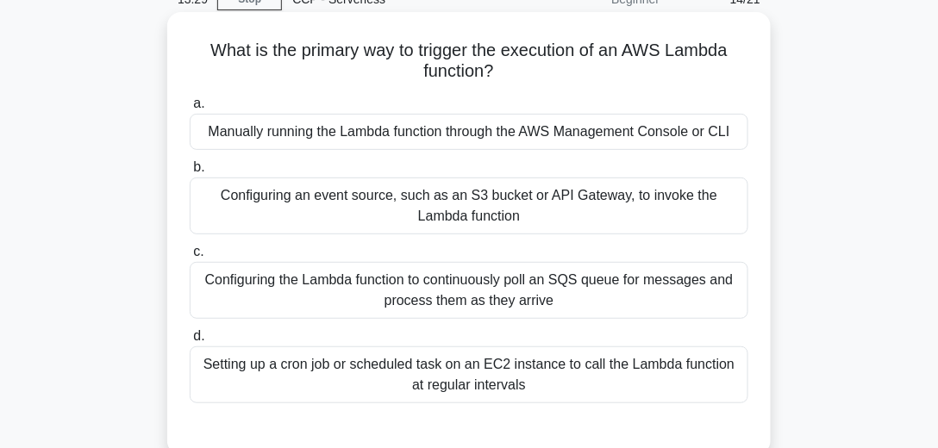
click at [504, 209] on div "Configuring an event source, such as an S3 bucket or API Gateway, to invoke the…" at bounding box center [469, 206] width 559 height 57
click at [190, 173] on input "b. Configuring an event source, such as an S3 bucket or API Gateway, to invoke …" at bounding box center [190, 167] width 0 height 11
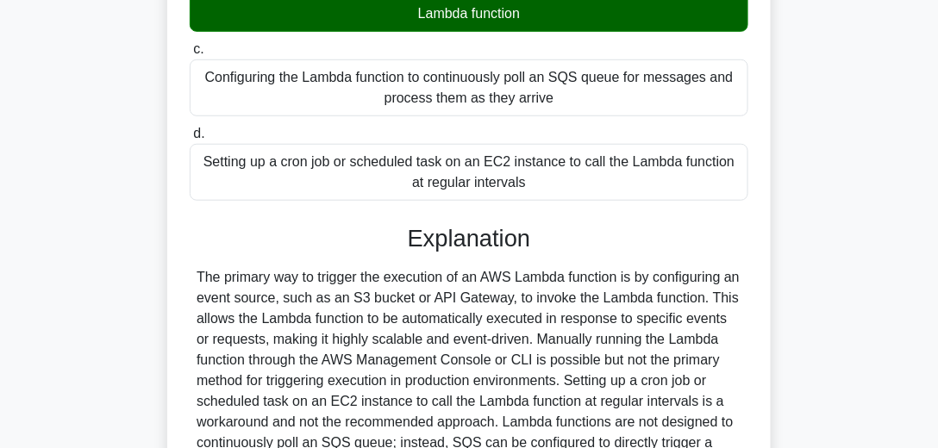
scroll to position [380, 0]
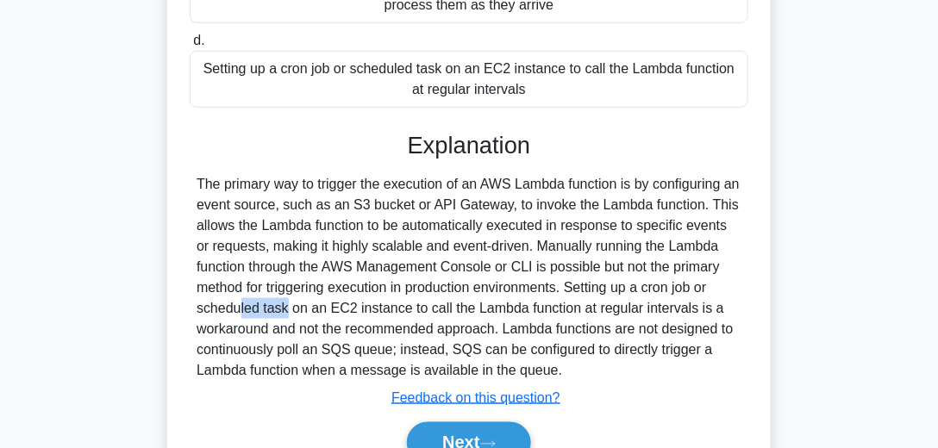
drag, startPoint x: 654, startPoint y: 288, endPoint x: 703, endPoint y: 278, distance: 50.2
click at [703, 278] on div "The primary way to trigger the execution of an AWS Lambda function is by config…" at bounding box center [469, 277] width 545 height 207
drag, startPoint x: 648, startPoint y: 287, endPoint x: 697, endPoint y: 281, distance: 49.5
click at [697, 281] on div "The primary way to trigger the execution of an AWS Lambda function is by config…" at bounding box center [469, 277] width 545 height 207
copy div "cron job"
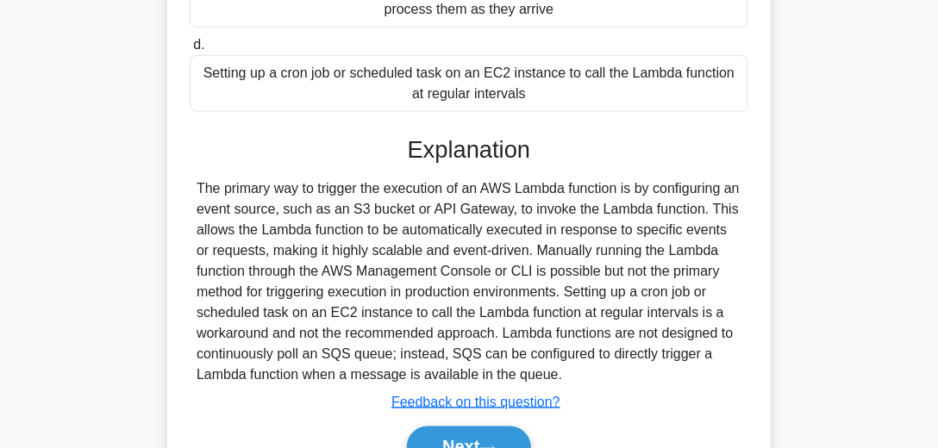
click at [104, 265] on div "What is the primary way to trigger the execution of an AWS Lambda function? .sp…" at bounding box center [469, 126] width 828 height 810
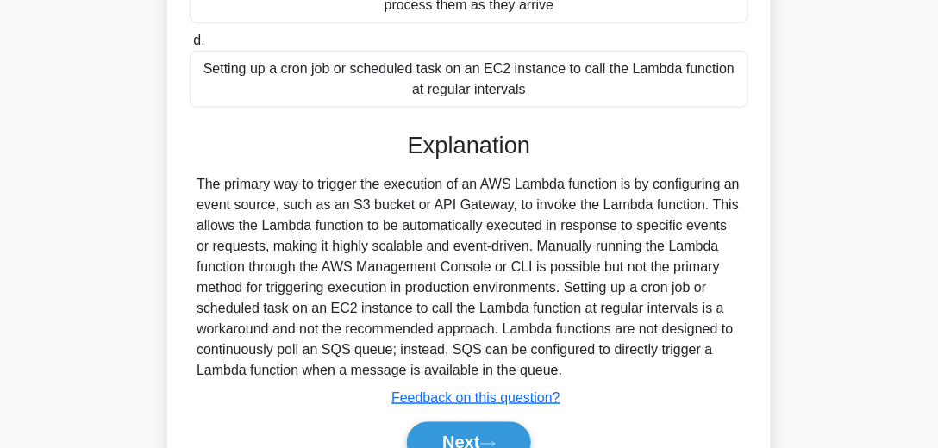
scroll to position [429, 0]
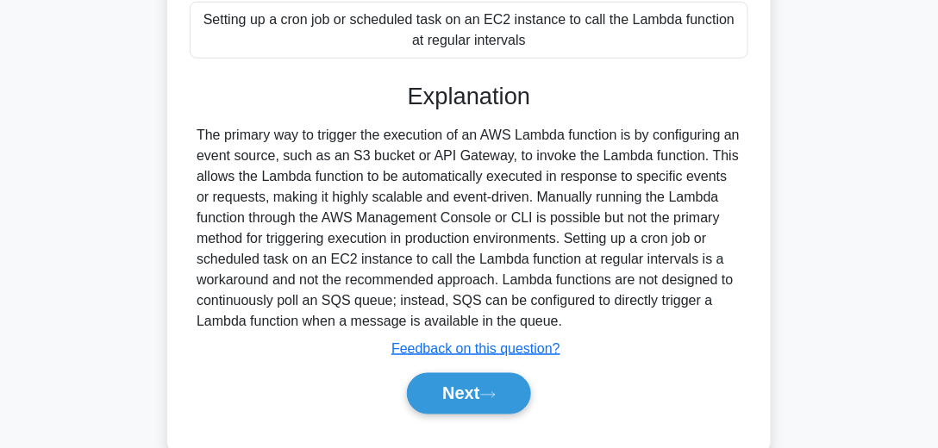
click at [237, 284] on div "The primary way to trigger the execution of an AWS Lambda function is by config…" at bounding box center [469, 228] width 545 height 207
copy div "workaround"
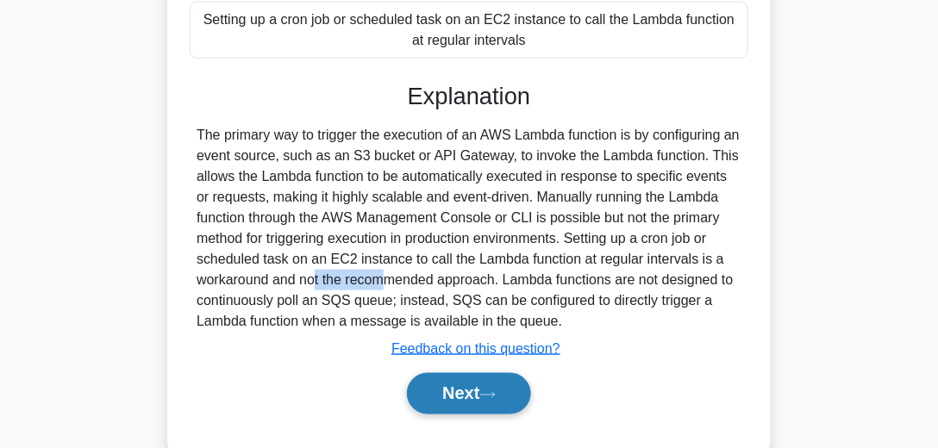
click at [486, 401] on button "Next" at bounding box center [468, 393] width 123 height 41
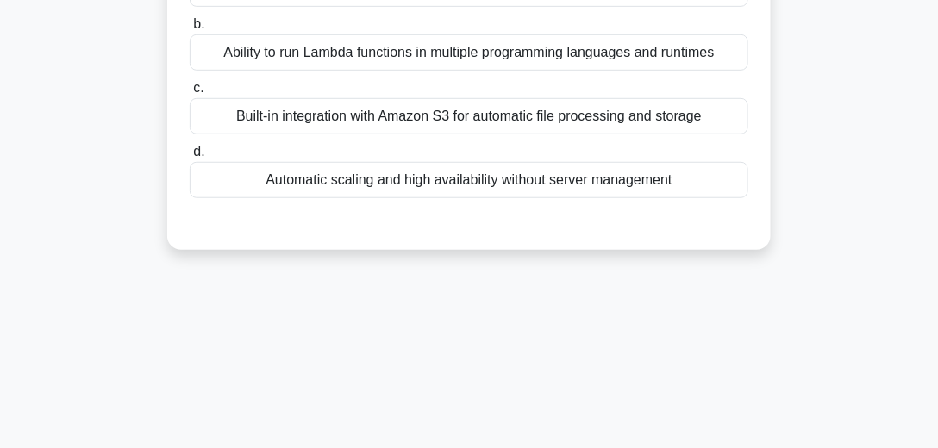
scroll to position [84, 0]
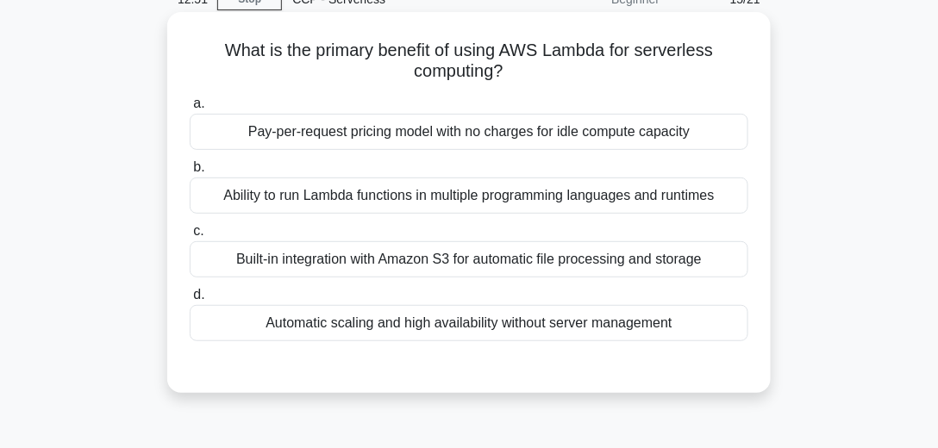
click at [478, 201] on div "Ability to run Lambda functions in multiple programming languages and runtimes" at bounding box center [469, 196] width 559 height 36
click at [190, 173] on input "b. Ability to run Lambda functions in multiple programming languages and runtim…" at bounding box center [190, 167] width 0 height 11
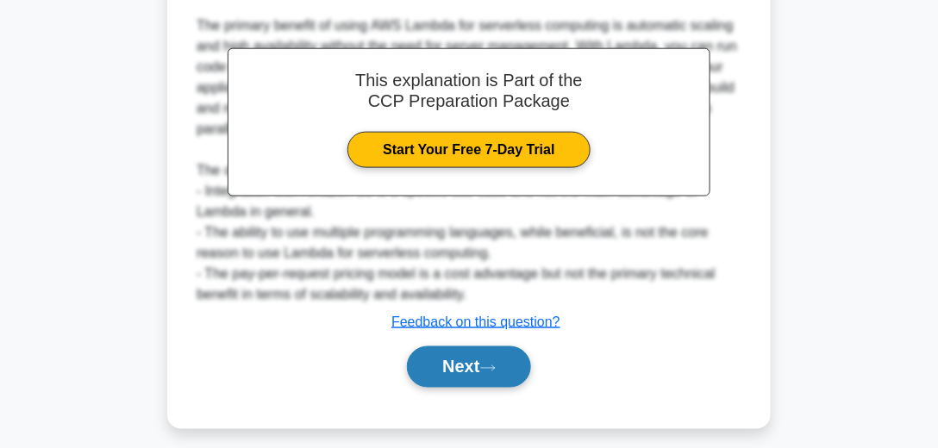
click at [456, 358] on button "Next" at bounding box center [468, 367] width 123 height 41
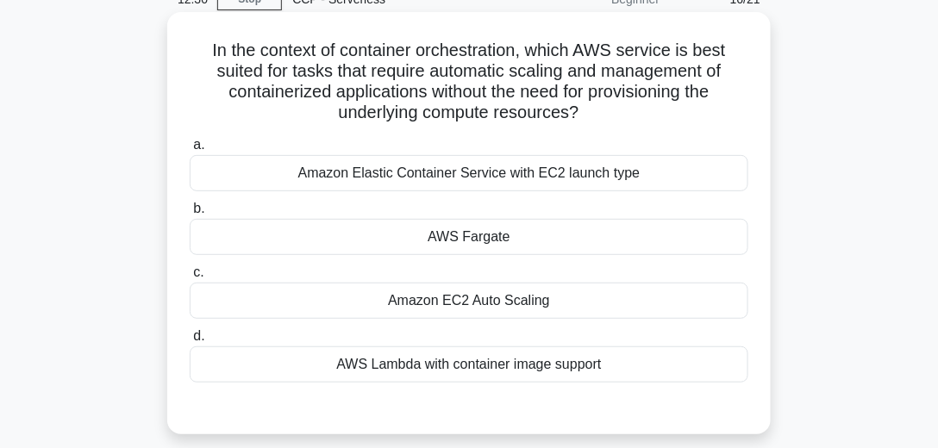
click at [505, 241] on div "AWS Fargate" at bounding box center [469, 237] width 559 height 36
click at [190, 215] on input "b. AWS Fargate" at bounding box center [190, 208] width 0 height 11
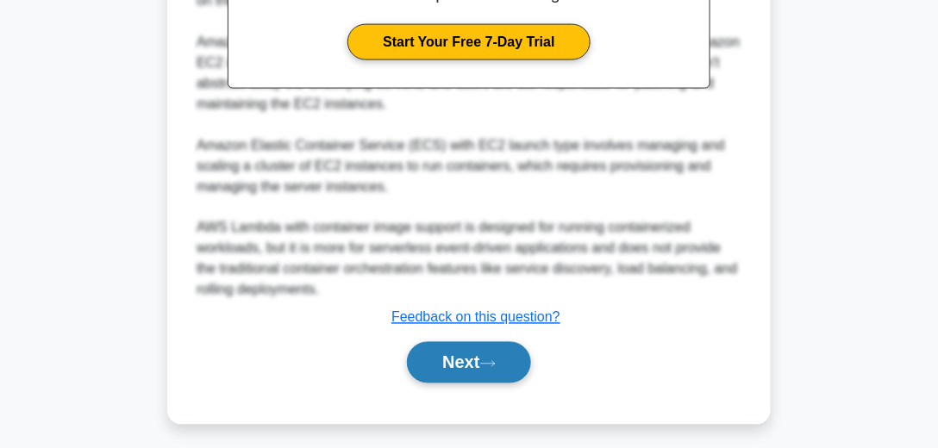
click at [442, 366] on button "Next" at bounding box center [468, 362] width 123 height 41
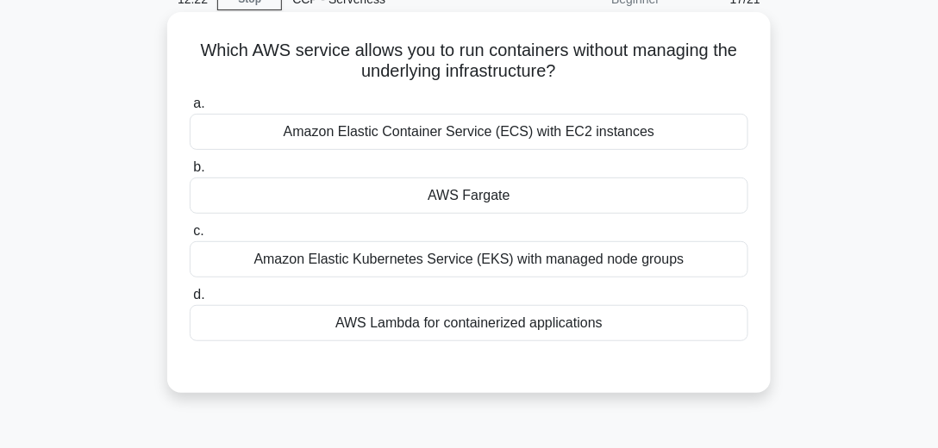
click at [460, 197] on div "AWS Fargate" at bounding box center [469, 196] width 559 height 36
click at [190, 173] on input "b. AWS Fargate" at bounding box center [190, 167] width 0 height 11
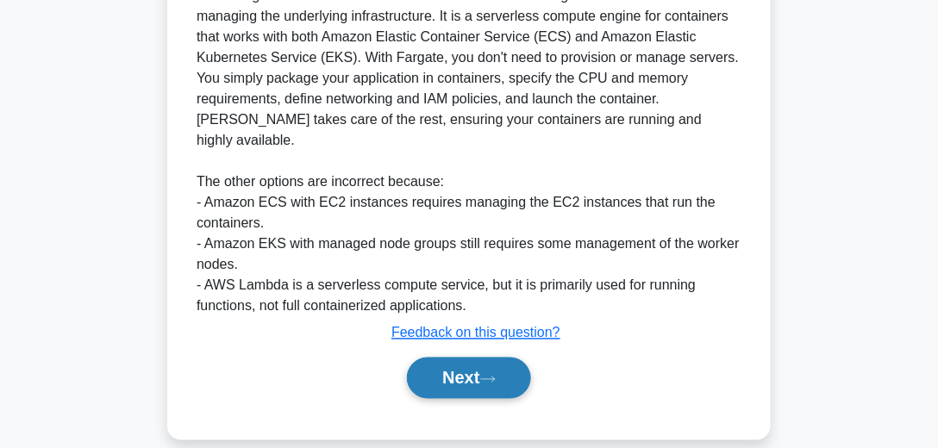
click at [479, 358] on button "Next" at bounding box center [468, 378] width 123 height 41
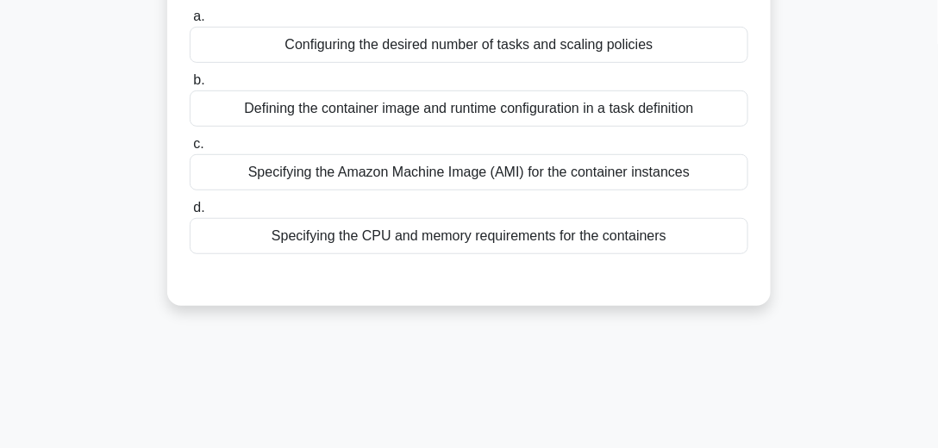
scroll to position [64, 0]
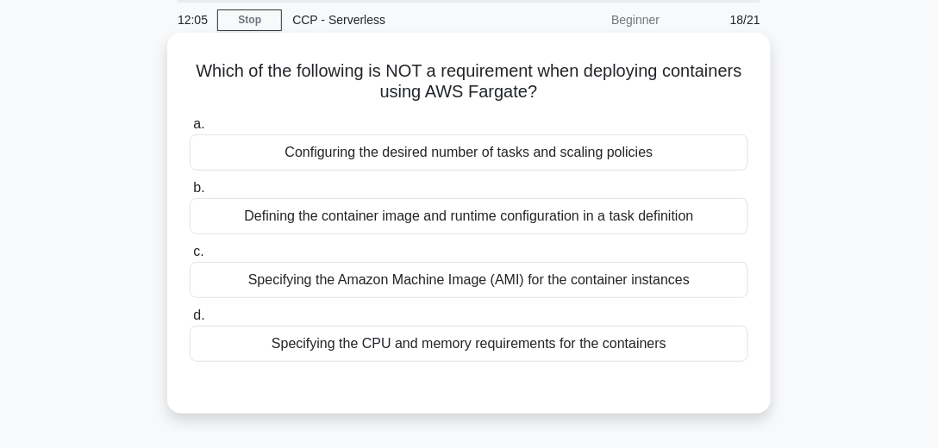
click at [497, 287] on div "Specifying the Amazon Machine Image (AMI) for the container instances" at bounding box center [469, 280] width 559 height 36
click at [190, 258] on input "c. Specifying the Amazon Machine Image (AMI) for the container instances" at bounding box center [190, 252] width 0 height 11
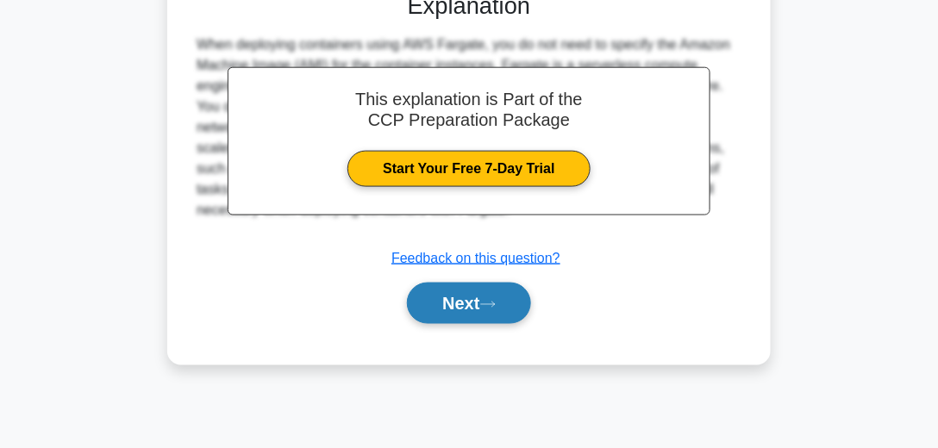
click at [488, 300] on icon at bounding box center [488, 304] width 16 height 9
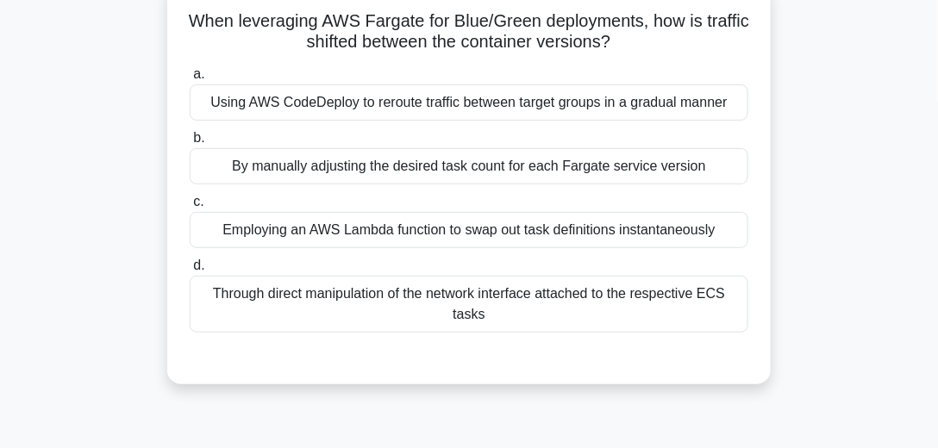
scroll to position [113, 0]
drag, startPoint x: 481, startPoint y: 19, endPoint x: 667, endPoint y: 28, distance: 186.4
click at [667, 28] on h5 "When leveraging AWS Fargate for Blue/Green deployments, how is traffic shifted …" at bounding box center [469, 32] width 562 height 43
copy h5 "Blue/Green deployments"
click at [430, 235] on div "Employing an AWS Lambda function to swap out task definitions instantaneously" at bounding box center [469, 231] width 559 height 36
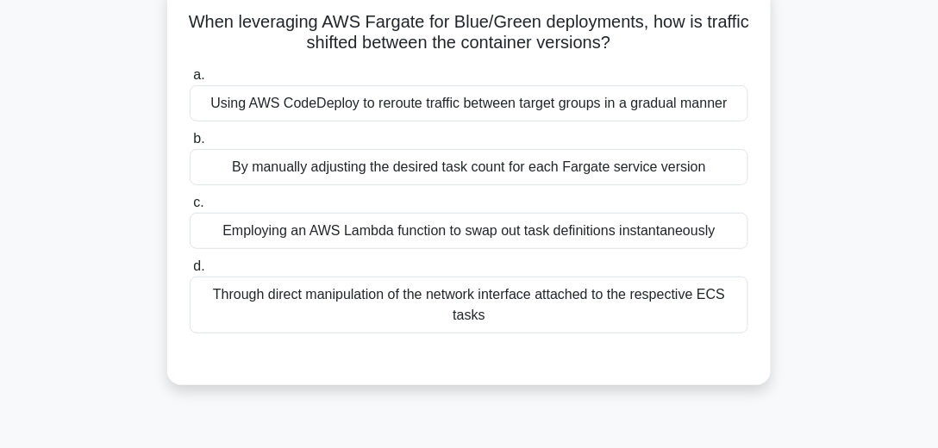
click at [190, 209] on input "c. Employing an AWS Lambda function to swap out task definitions instantaneously" at bounding box center [190, 202] width 0 height 11
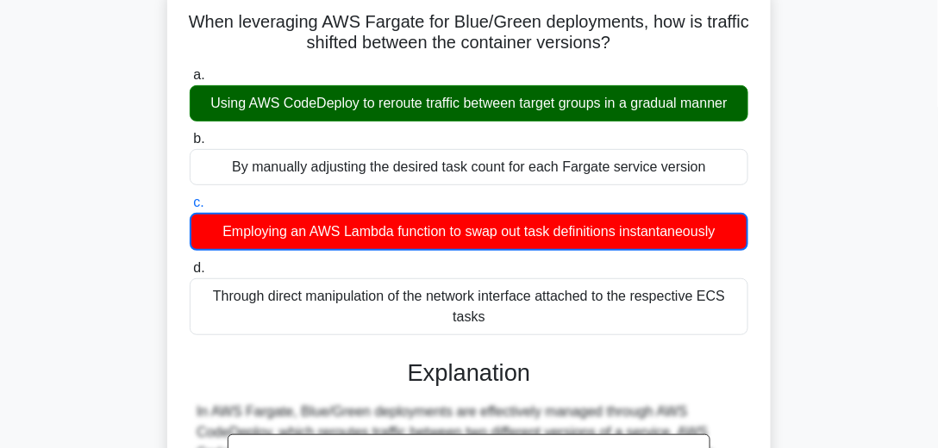
scroll to position [64, 0]
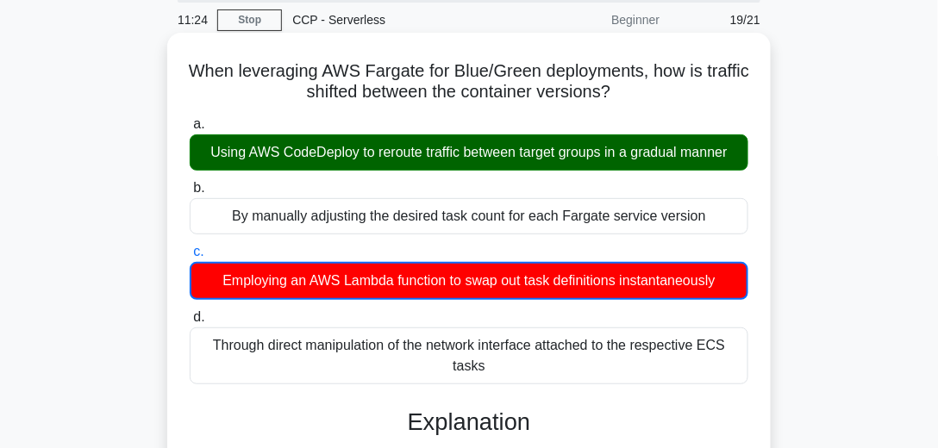
drag, startPoint x: 670, startPoint y: 96, endPoint x: 184, endPoint y: 57, distance: 487.8
click at [184, 57] on div "When leveraging AWS Fargate for Blue/Green deployments, how is traffic shifted …" at bounding box center [469, 407] width 590 height 735
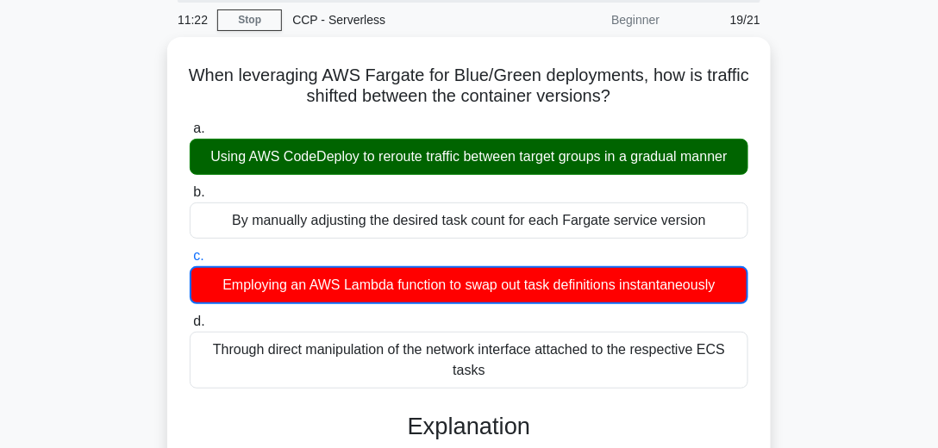
click at [843, 133] on div "When leveraging AWS Fargate for Blue/Green deployments, how is traffic shifted …" at bounding box center [469, 422] width 828 height 770
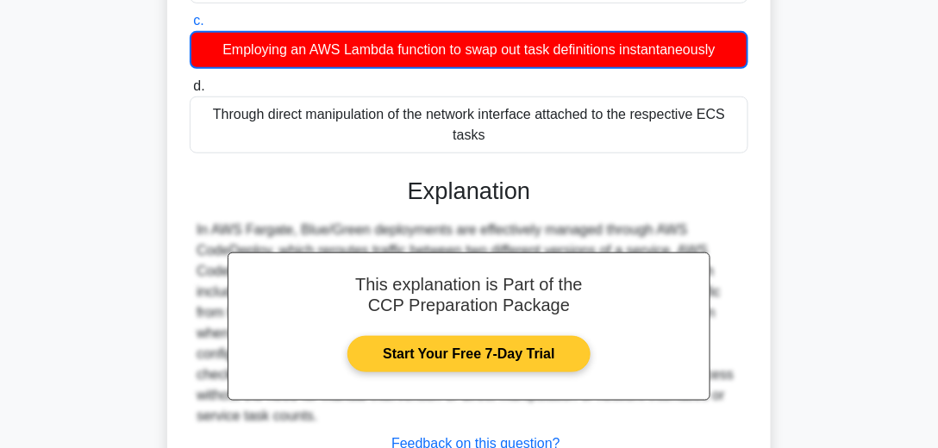
scroll to position [409, 0]
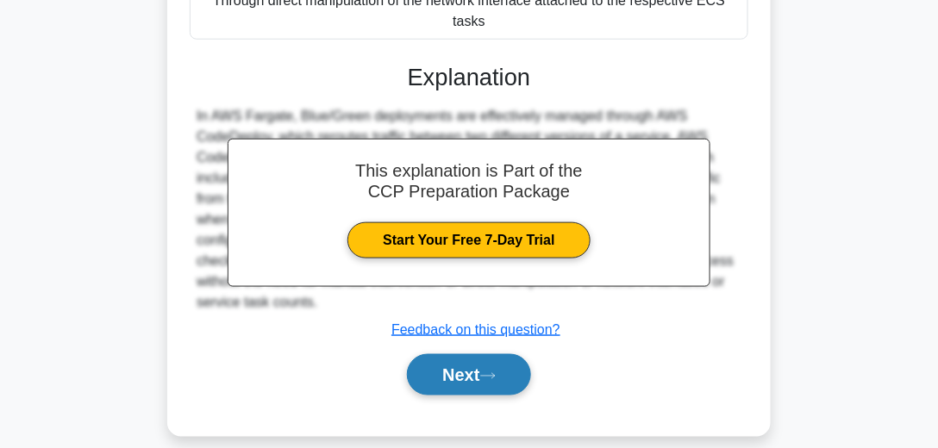
click at [461, 360] on button "Next" at bounding box center [468, 374] width 123 height 41
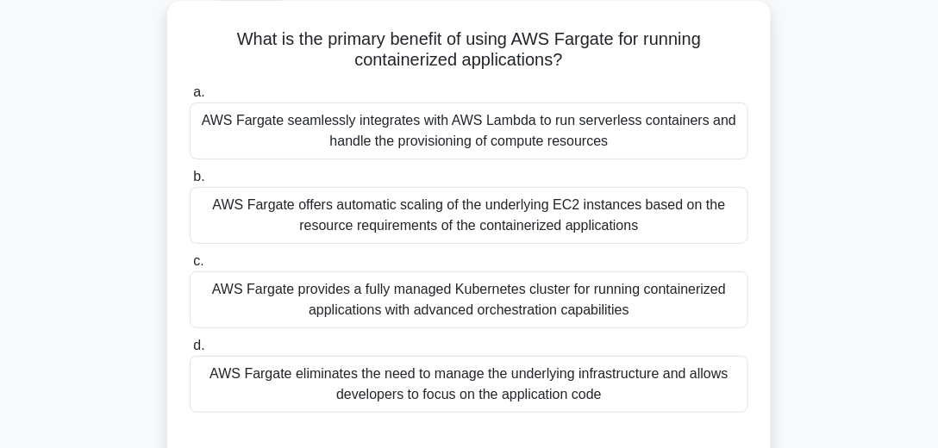
scroll to position [113, 0]
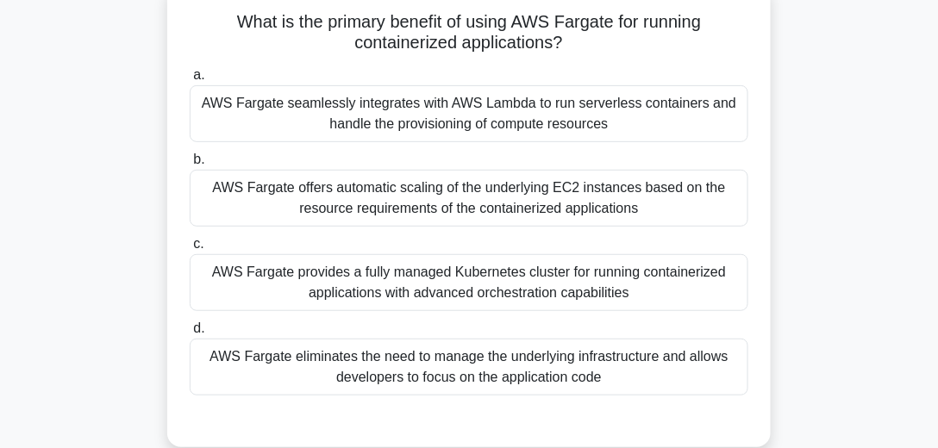
click at [543, 356] on div "AWS Fargate eliminates the need to manage the underlying infrastructure and all…" at bounding box center [469, 367] width 559 height 57
click at [190, 335] on input "d. AWS Fargate eliminates the need to manage the underlying infrastructure and …" at bounding box center [190, 328] width 0 height 11
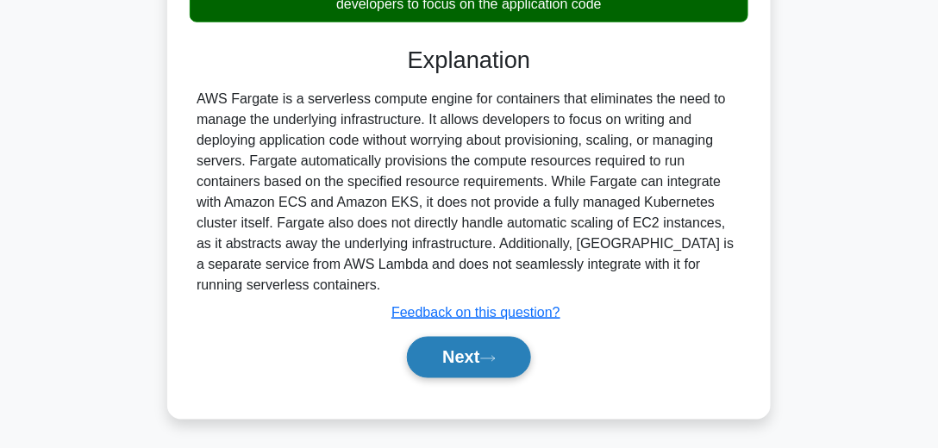
click at [496, 356] on icon at bounding box center [488, 358] width 16 height 9
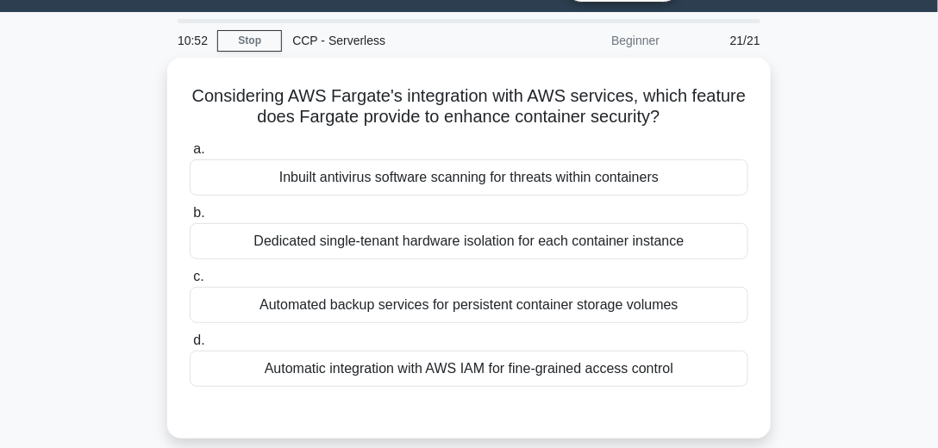
scroll to position [92, 0]
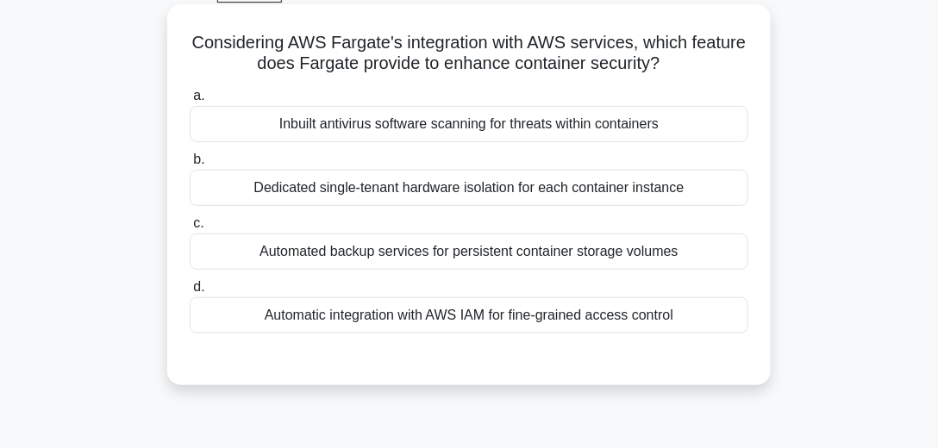
click at [426, 197] on div "Dedicated single-tenant hardware isolation for each container instance" at bounding box center [469, 188] width 559 height 36
click at [190, 166] on input "b. Dedicated single-tenant hardware isolation for each container instance" at bounding box center [190, 159] width 0 height 11
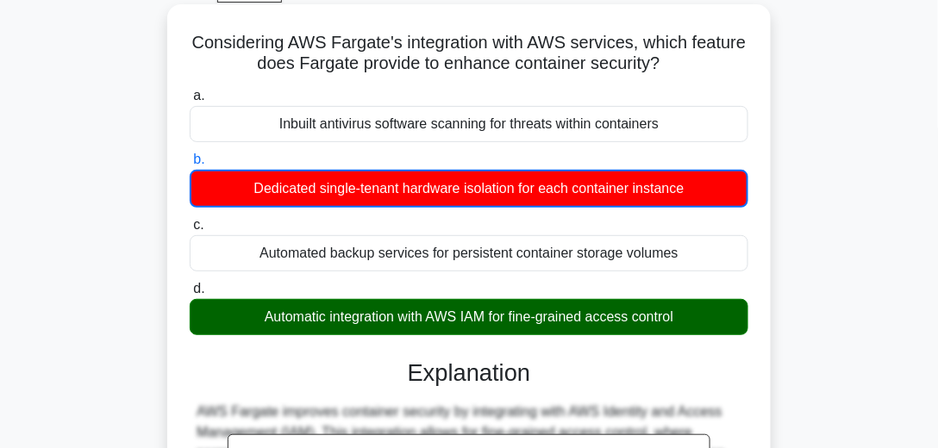
click at [485, 317] on div "Automatic integration with AWS IAM for fine-grained access control" at bounding box center [469, 317] width 559 height 36
click at [190, 295] on input "d. Automatic integration with AWS IAM for fine-grained access control" at bounding box center [190, 289] width 0 height 11
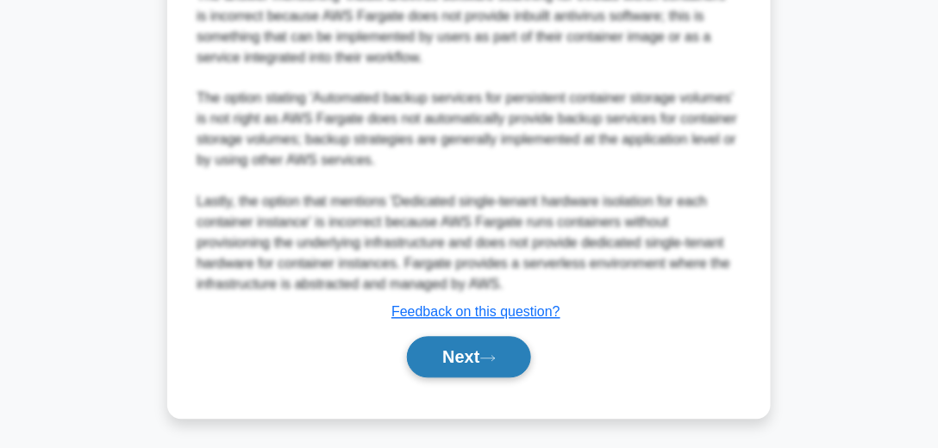
click at [490, 354] on icon at bounding box center [488, 358] width 16 height 9
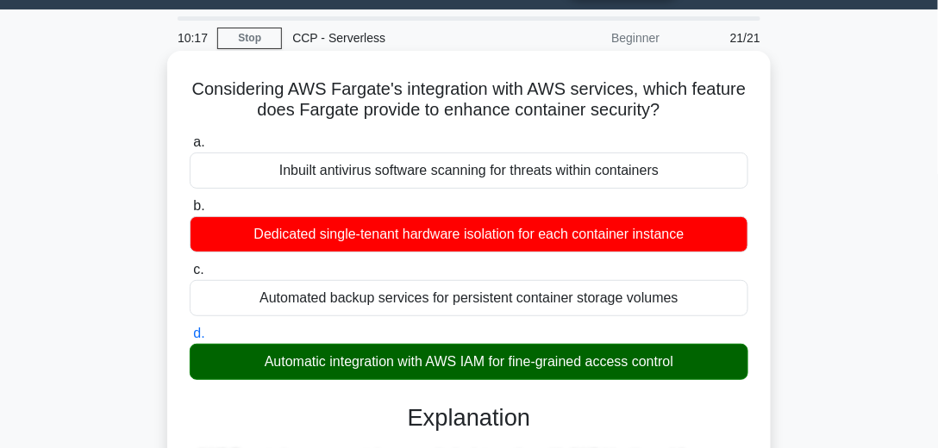
scroll to position [0, 0]
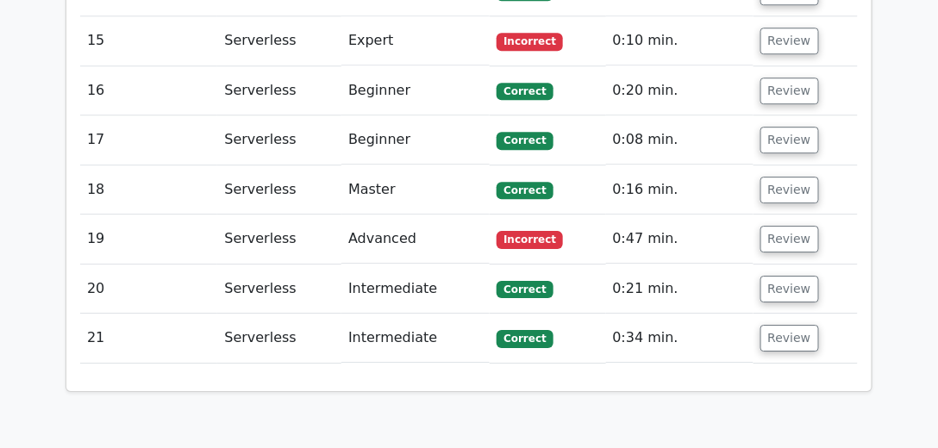
scroll to position [2808, 0]
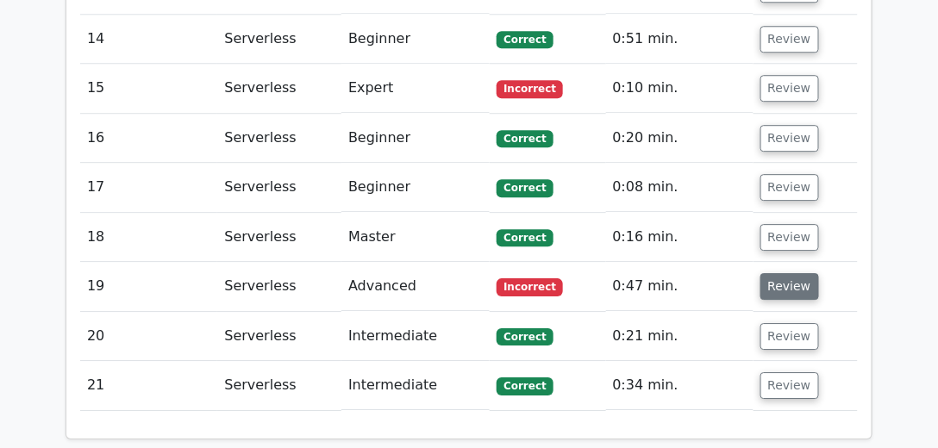
click at [804, 273] on button "Review" at bounding box center [789, 286] width 59 height 27
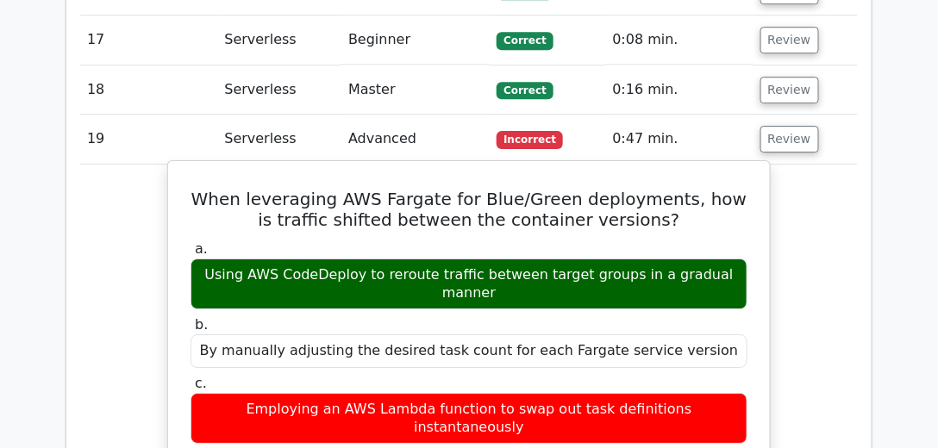
scroll to position [2907, 0]
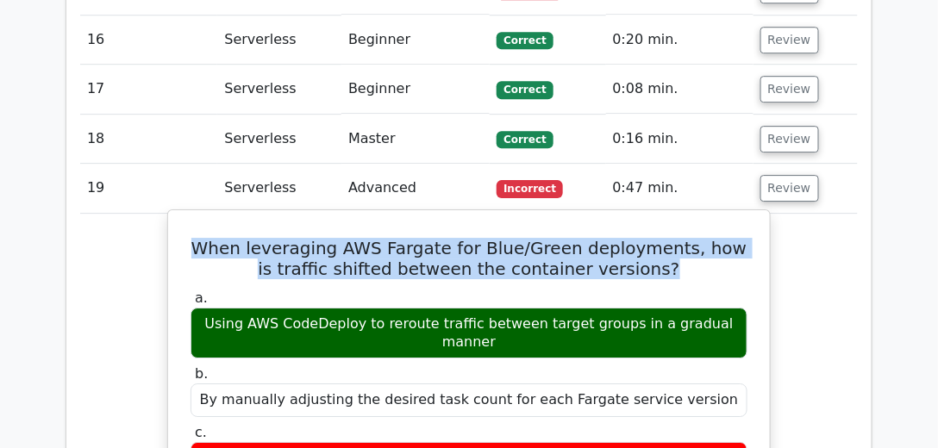
drag, startPoint x: 207, startPoint y: 120, endPoint x: 673, endPoint y: 142, distance: 466.1
click at [673, 238] on h5 "When leveraging AWS Fargate for Blue/Green deployments, how is traffic shifted …" at bounding box center [469, 258] width 560 height 41
copy h5 "When leveraging AWS Fargate for Blue/Green deployments, how is traffic shifted …"
drag, startPoint x: 740, startPoint y: 198, endPoint x: 203, endPoint y: 197, distance: 536.3
click at [203, 308] on div "Using AWS CodeDeploy to reroute traffic between target groups in a gradual mann…" at bounding box center [469, 334] width 557 height 52
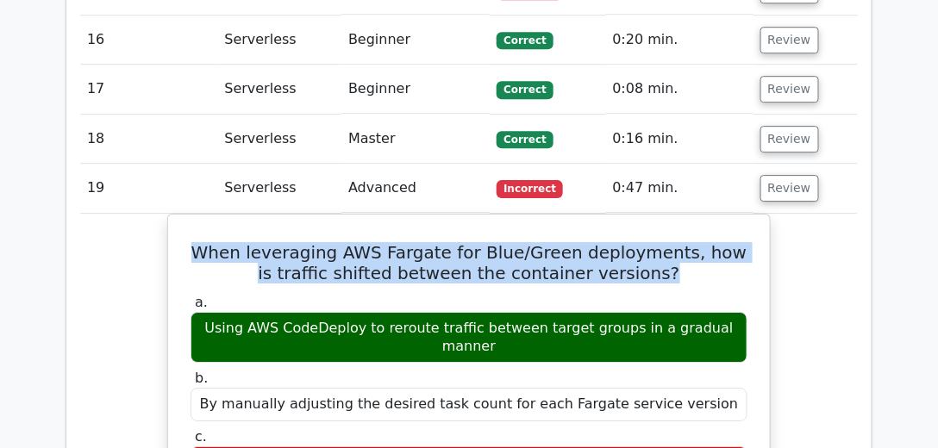
copy div "Using AWS CodeDeploy to reroute traffic between target groups in a gradual mann…"
